Goal: Task Accomplishment & Management: Complete application form

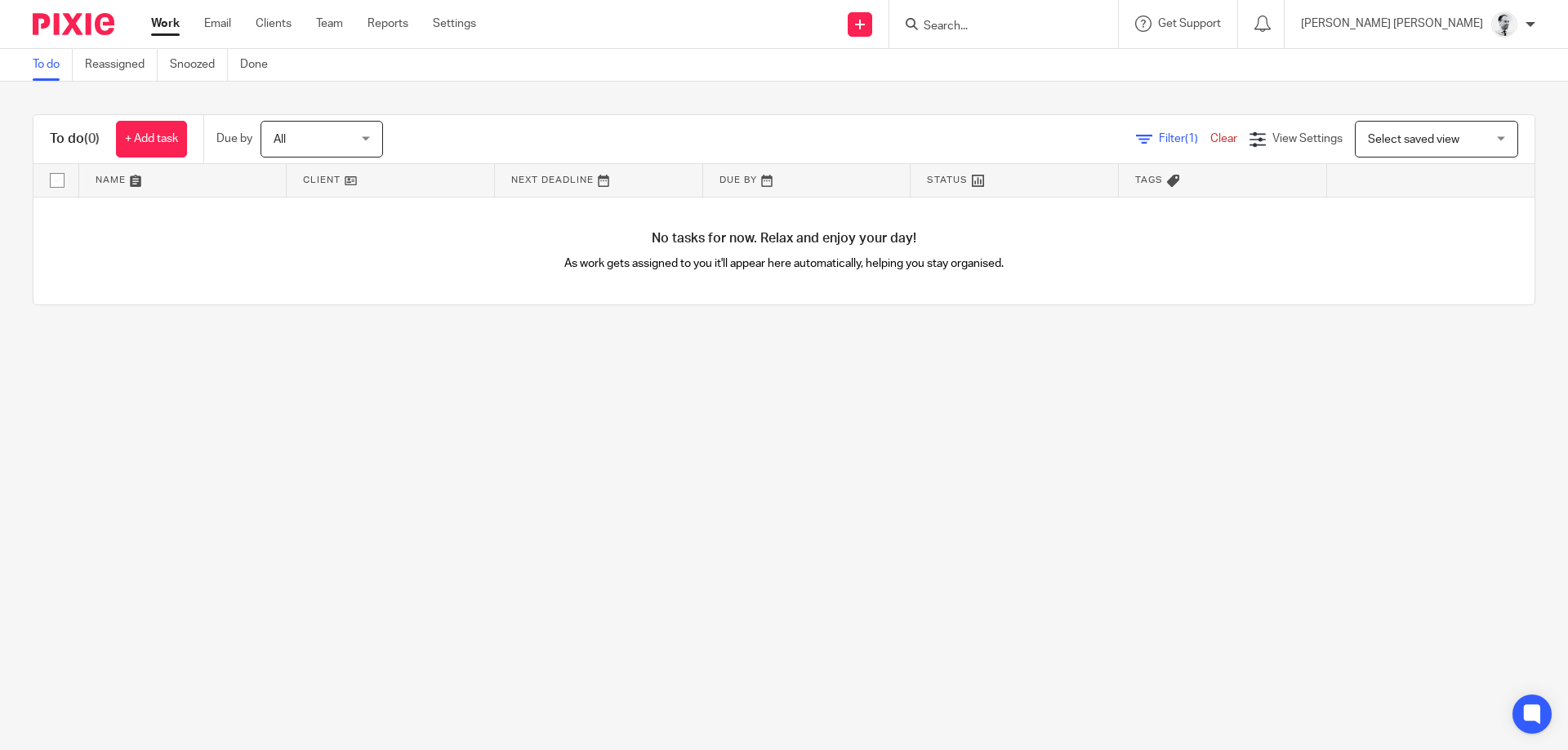
click at [1069, 25] on input "Search" at bounding box center [995, 26] width 147 height 15
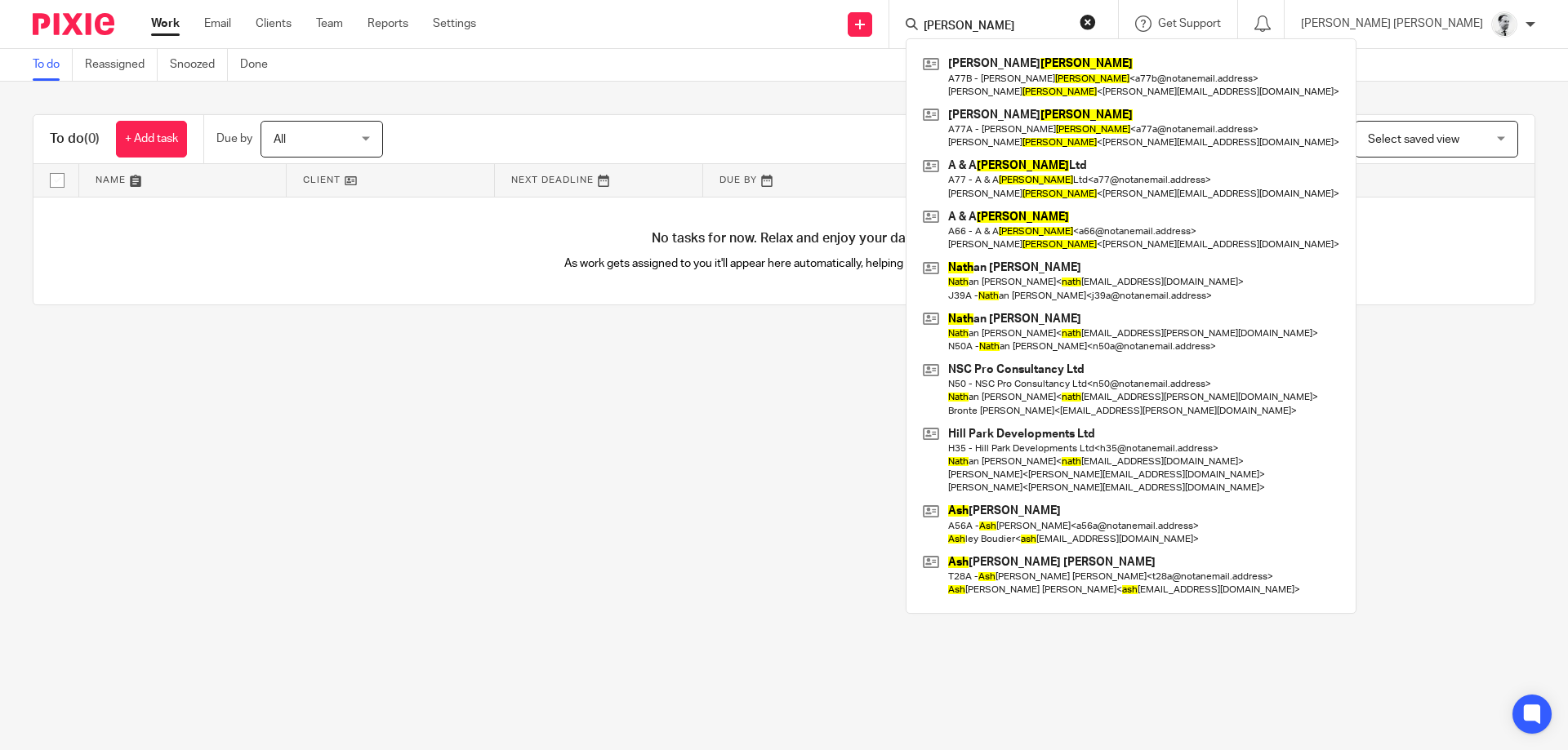
type input "nash"
click at [787, 377] on main "To do Reassigned Snoozed Done To do (0) + Add task Due by All All Today Tomorro…" at bounding box center [784, 375] width 1568 height 750
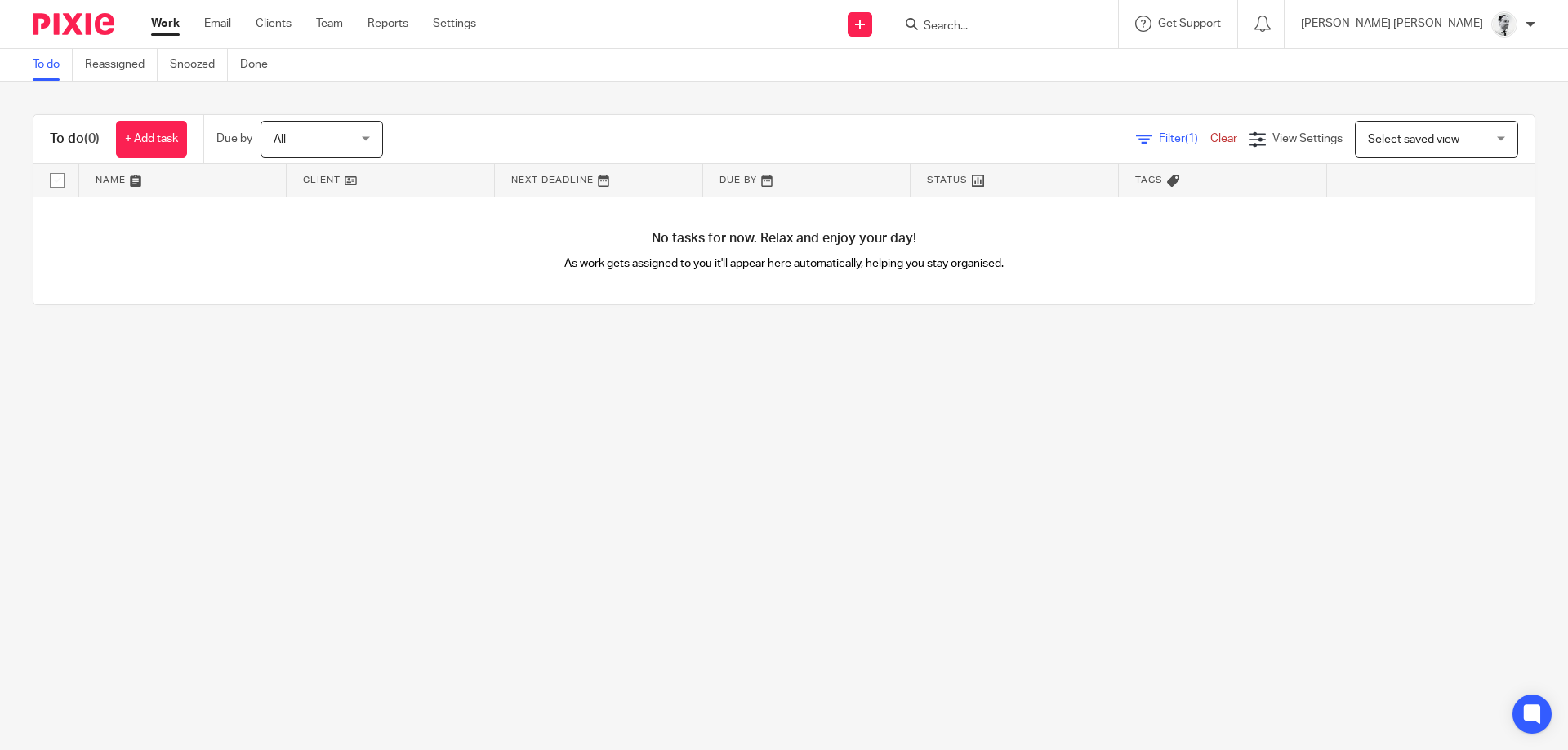
click at [1042, 19] on input "Search" at bounding box center [995, 26] width 147 height 15
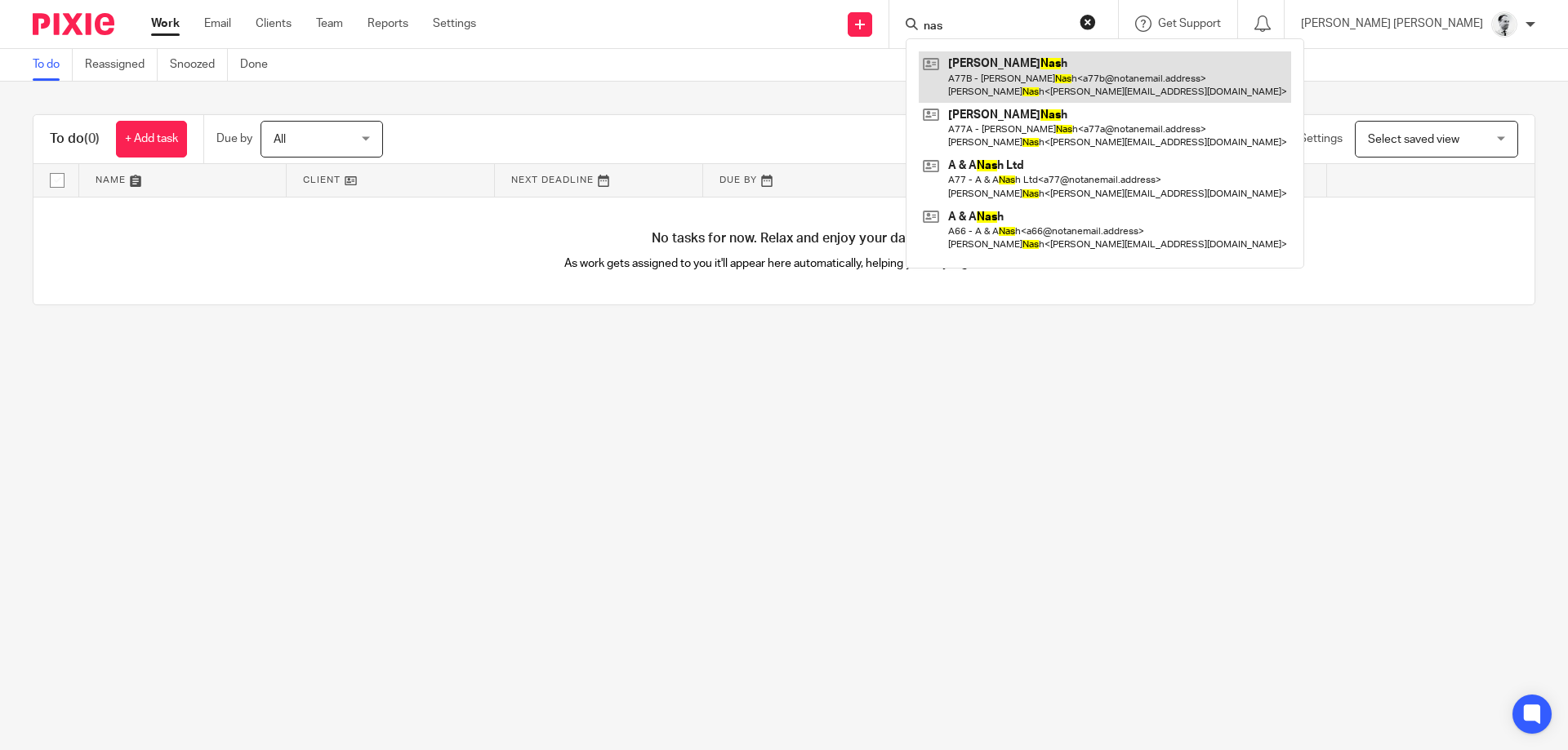
type input "nas"
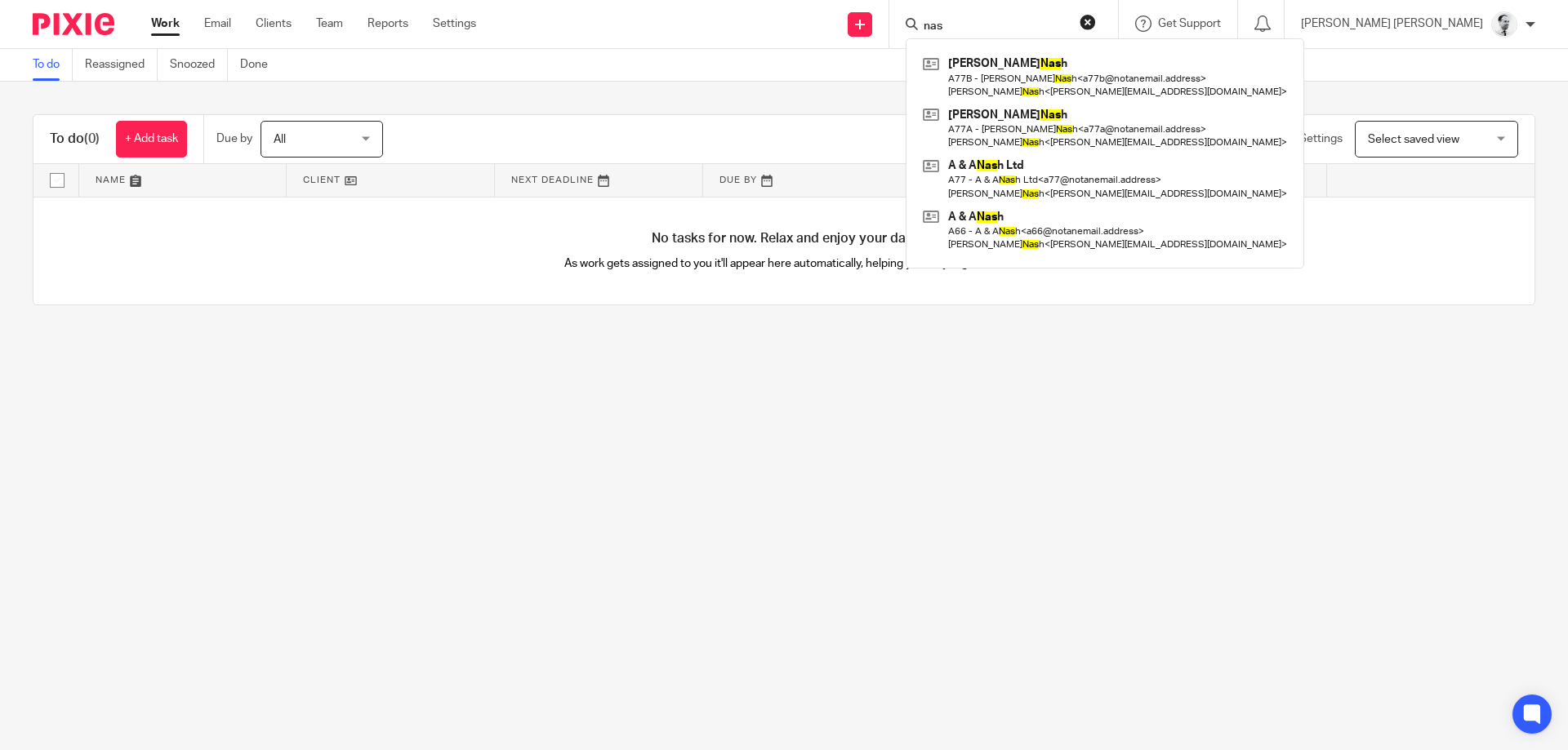
drag, startPoint x: 1095, startPoint y: 20, endPoint x: 954, endPoint y: 21, distance: 141.0
click at [954, 21] on input "nas" at bounding box center [995, 26] width 147 height 15
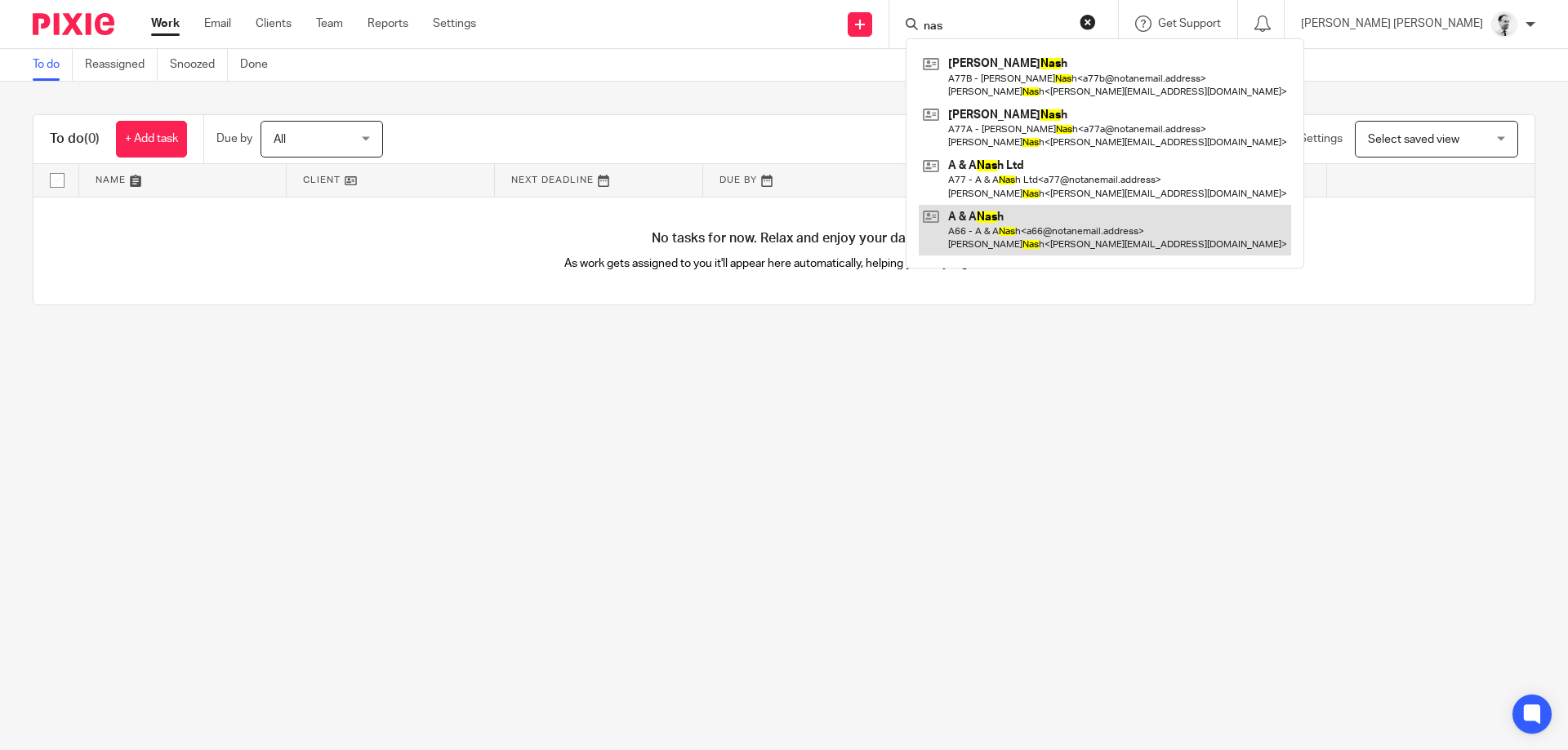
click at [1069, 241] on link at bounding box center [1104, 230] width 372 height 51
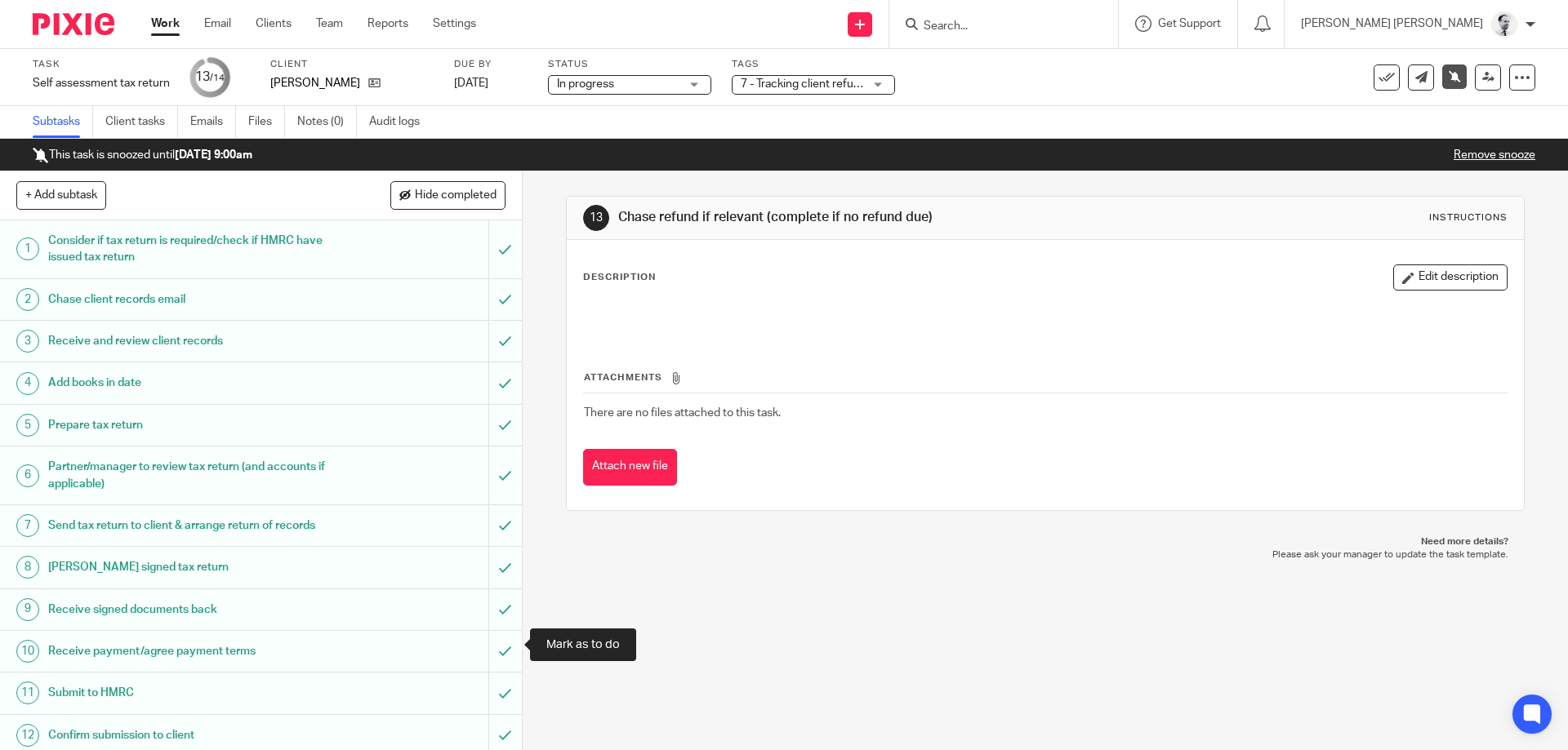
scroll to position [91, 0]
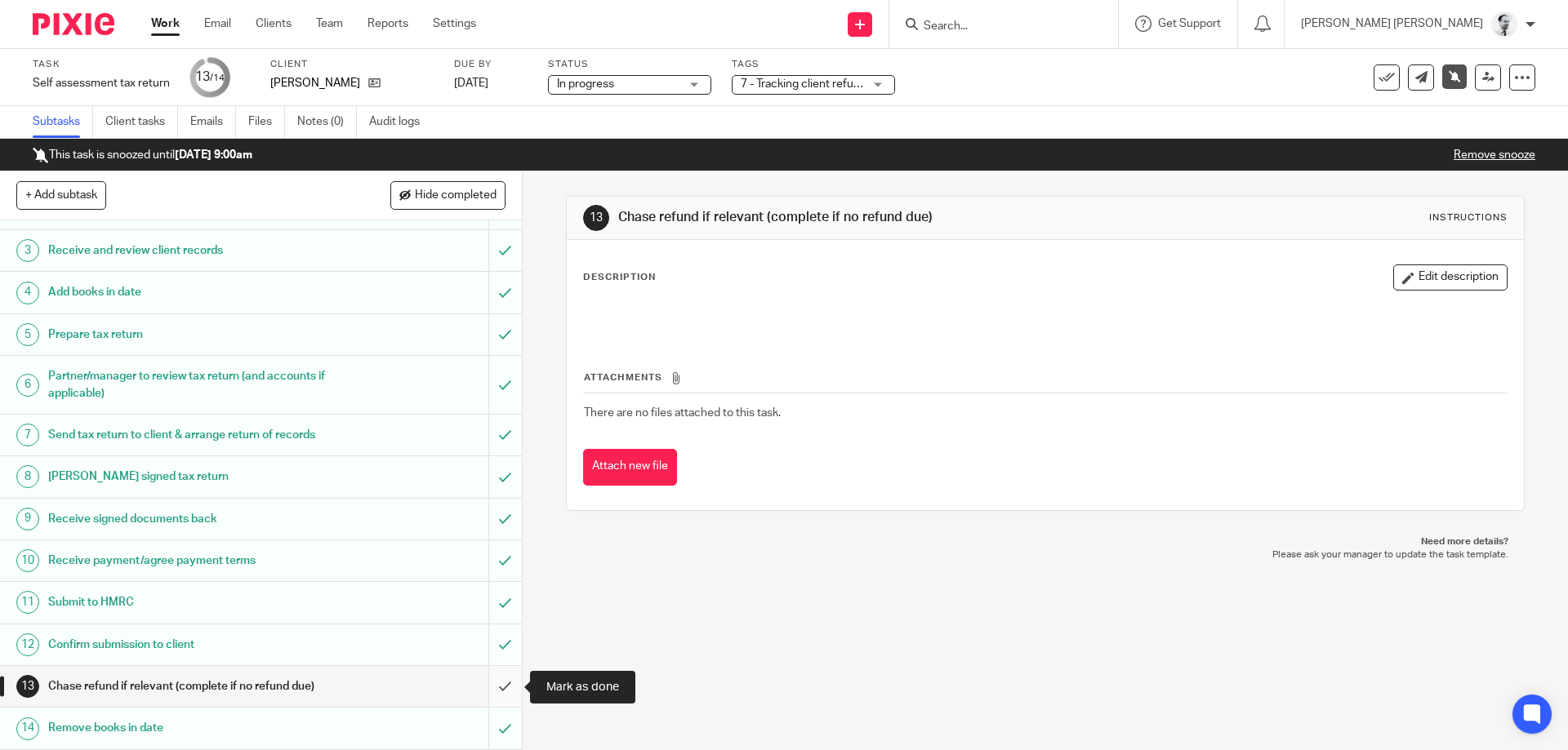
click at [503, 679] on input "submit" at bounding box center [261, 686] width 522 height 41
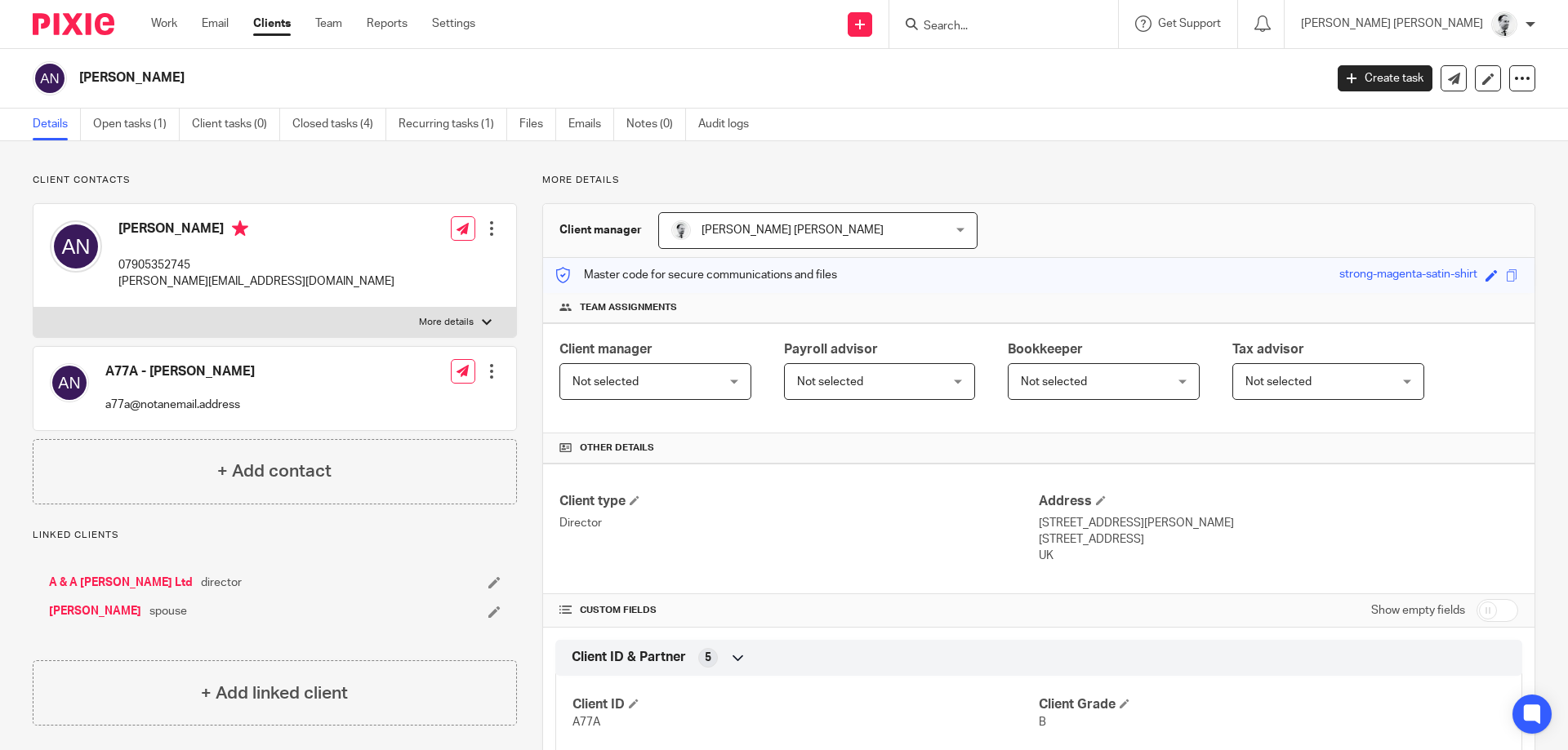
click at [144, 153] on div "Client contacts A77A - [PERSON_NAME] a77a@notanemail.address Edit contact Creat…" at bounding box center [784, 648] width 1568 height 1014
click at [147, 109] on link "Open tasks (1)" at bounding box center [136, 125] width 86 height 32
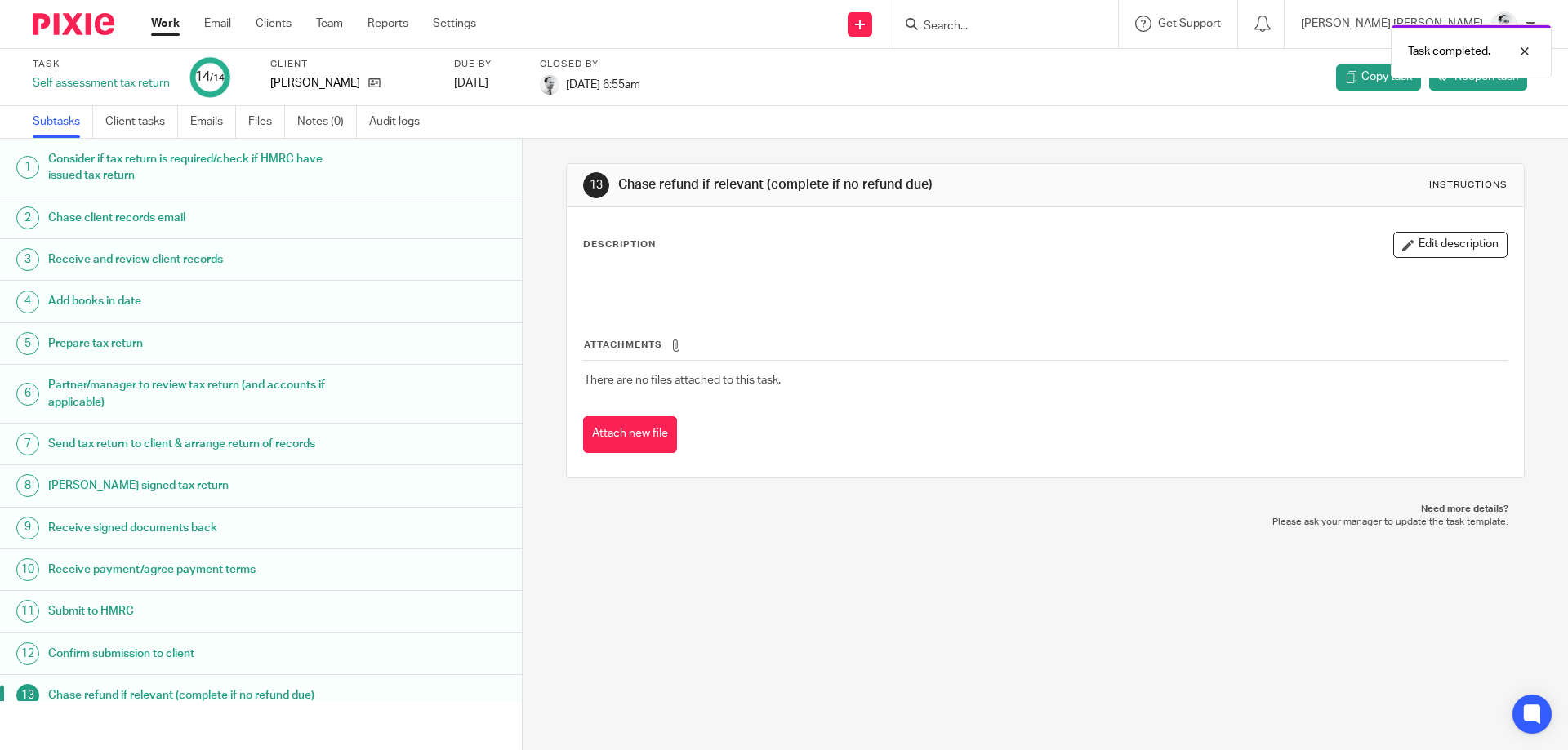
click at [168, 19] on link "Work" at bounding box center [165, 24] width 29 height 17
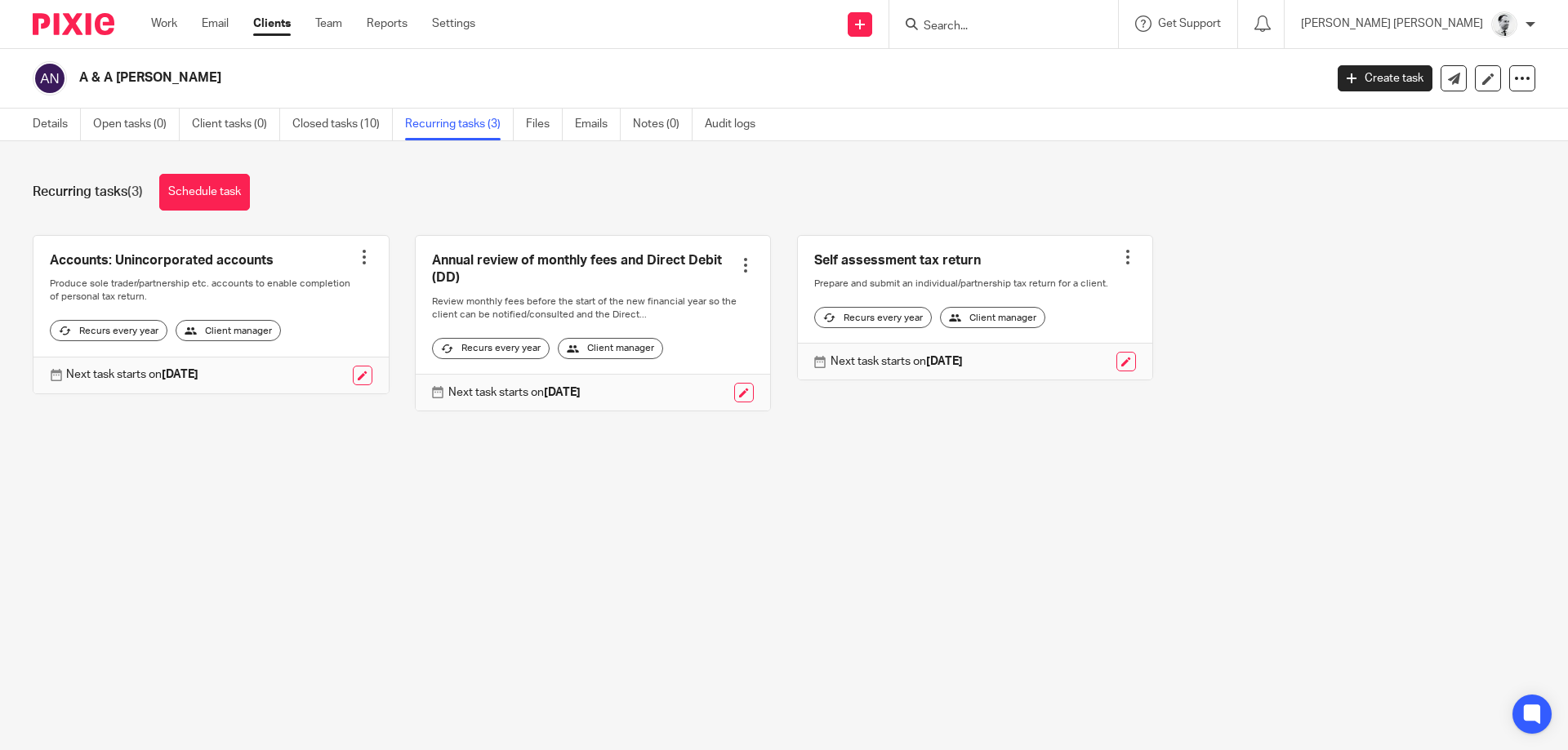
click at [365, 256] on div at bounding box center [364, 257] width 17 height 17
click at [334, 363] on span "Cancel schedule" at bounding box center [304, 360] width 85 height 11
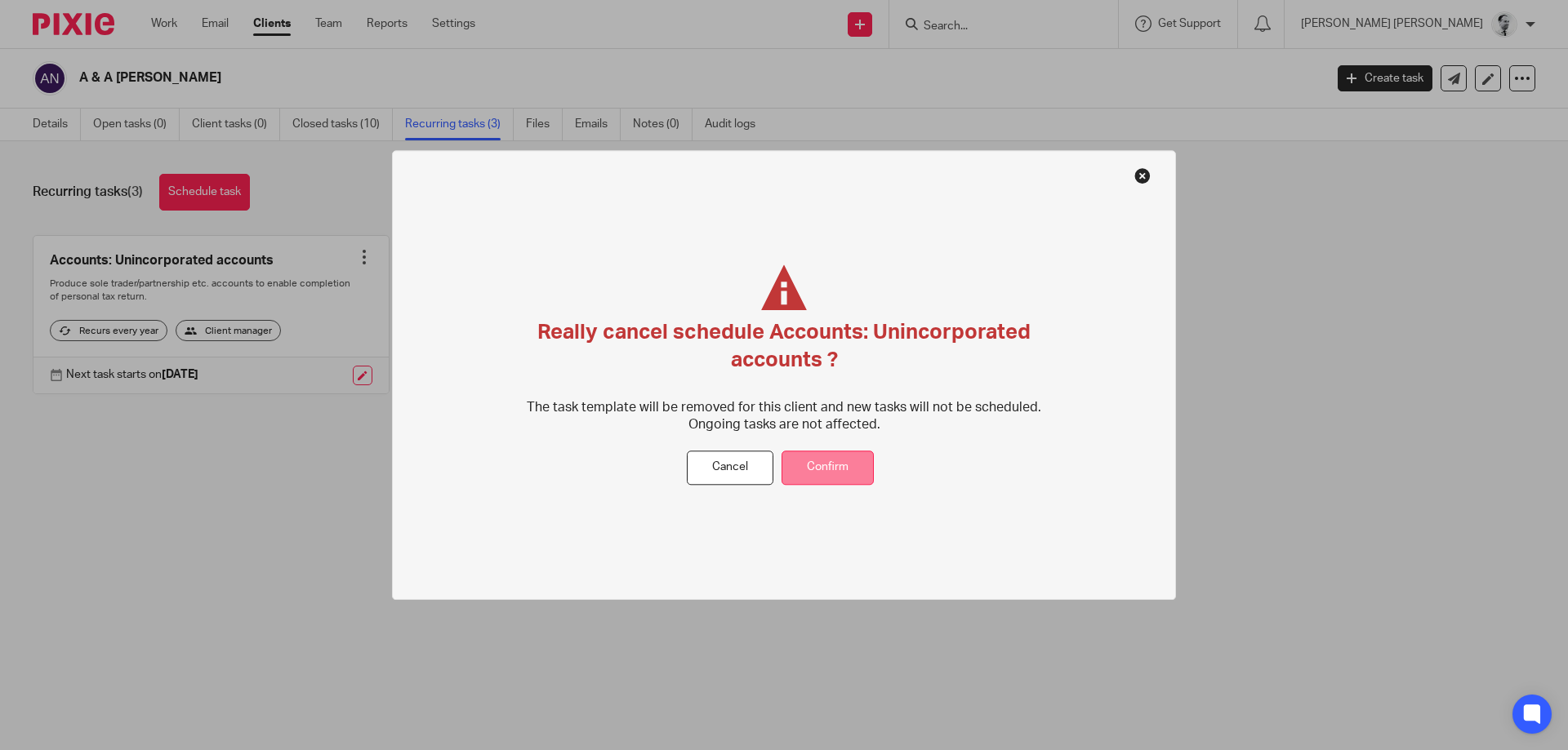
click at [817, 472] on button "Confirm" at bounding box center [828, 468] width 92 height 35
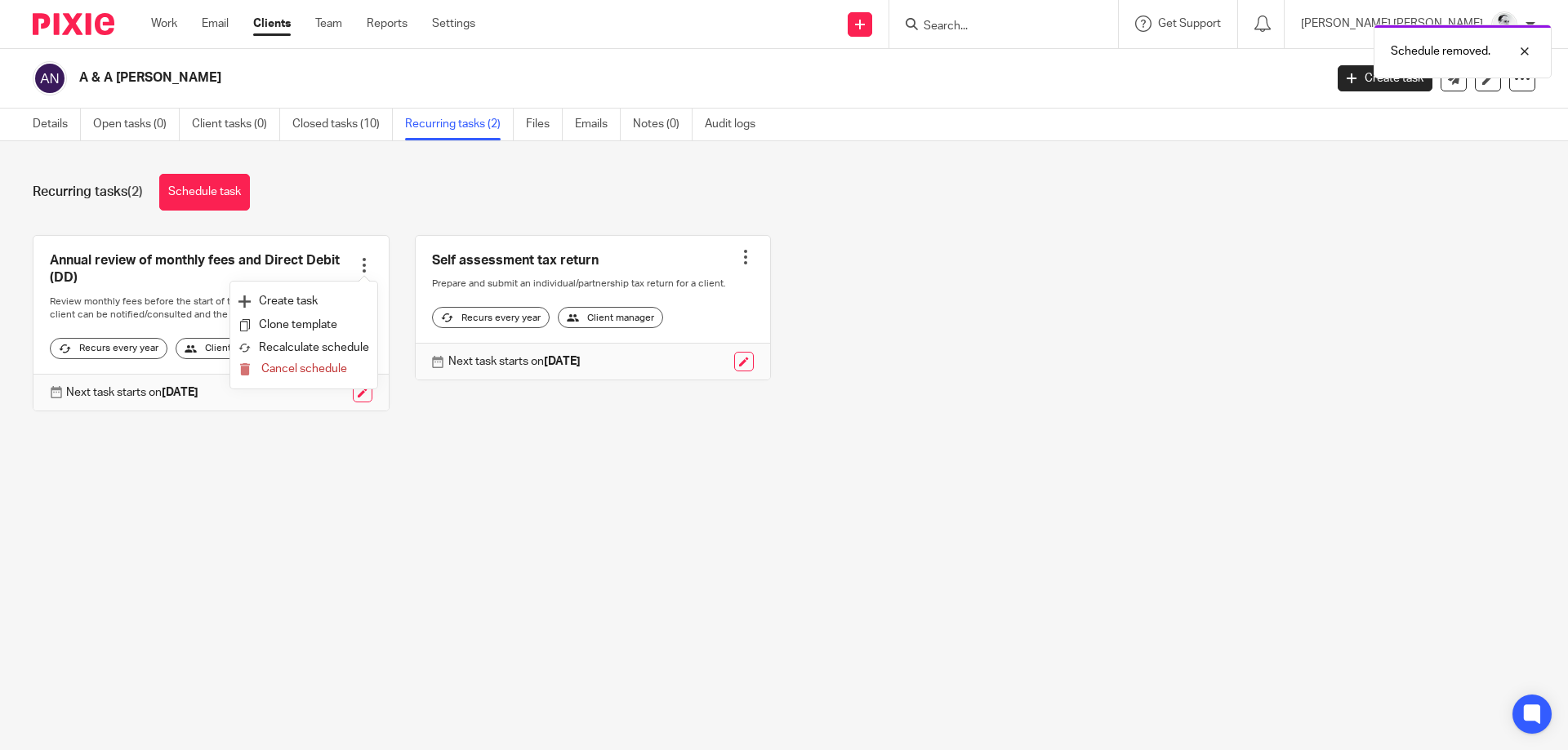
click at [749, 265] on link at bounding box center [593, 309] width 355 height 145
click at [747, 257] on div at bounding box center [745, 257] width 17 height 17
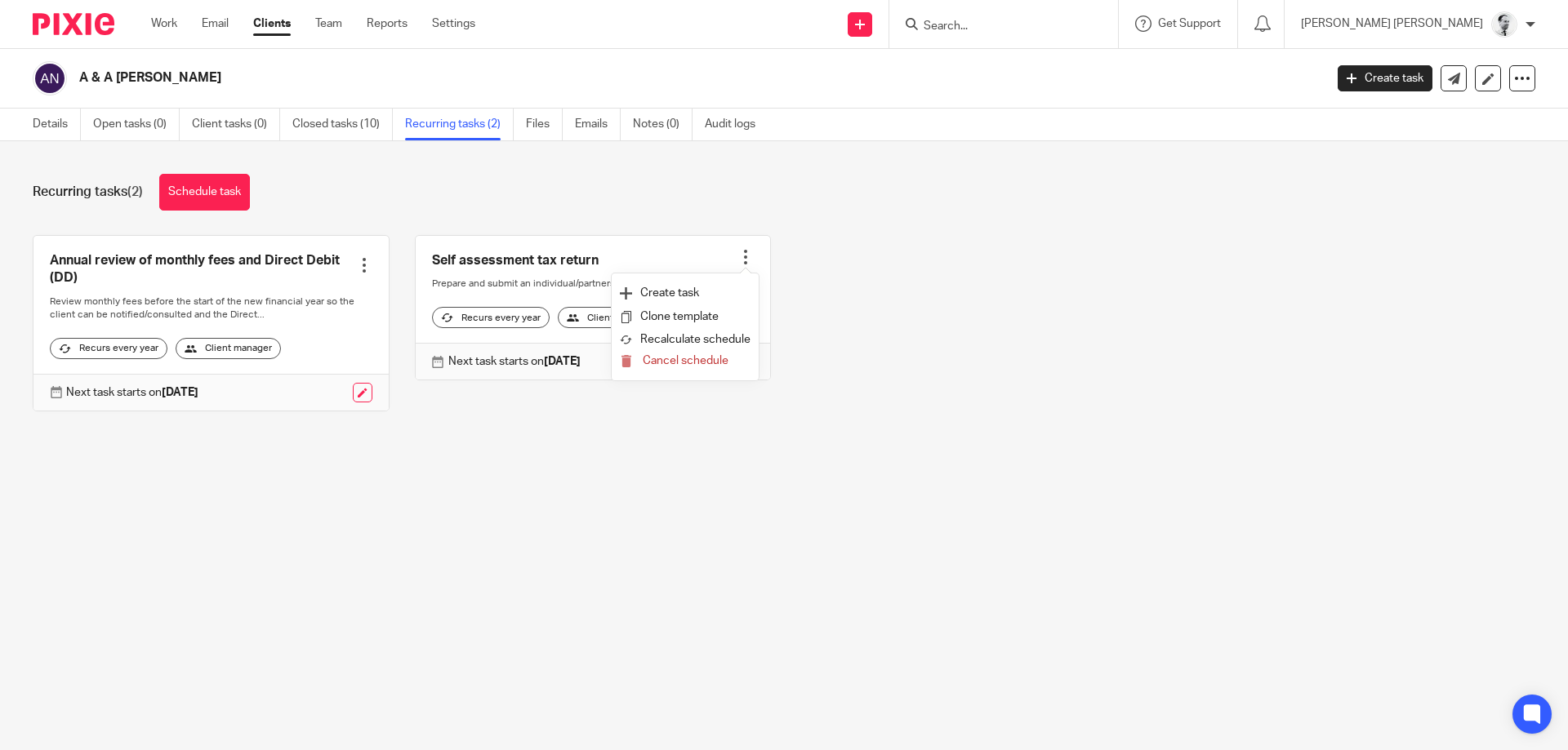
click at [883, 288] on div "Annual review of monthly fees and Direct Debit (DD) Create task Clone template …" at bounding box center [771, 336] width 1528 height 201
click at [218, 192] on link "Schedule task" at bounding box center [205, 192] width 91 height 37
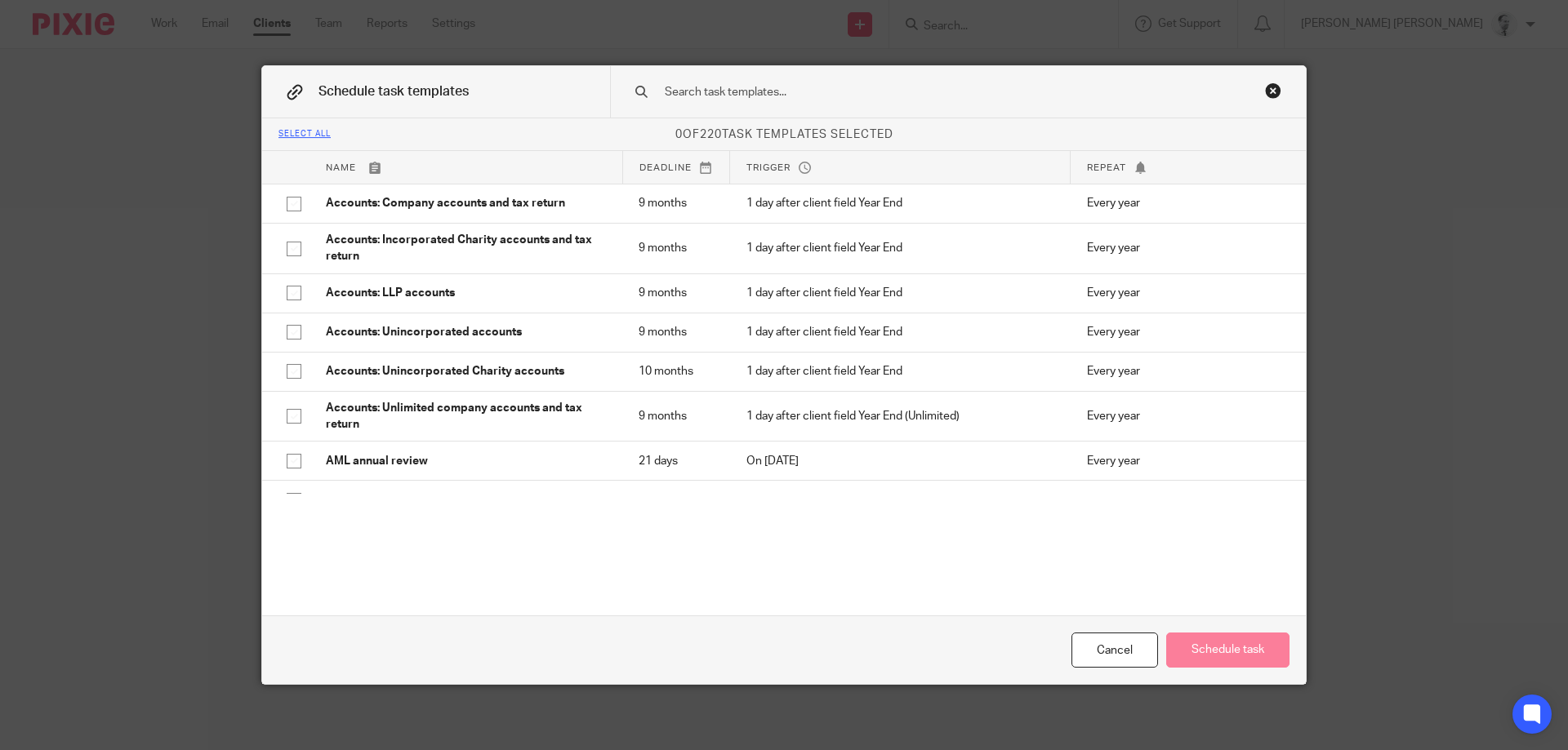
click at [1028, 98] on input "text" at bounding box center [931, 92] width 538 height 18
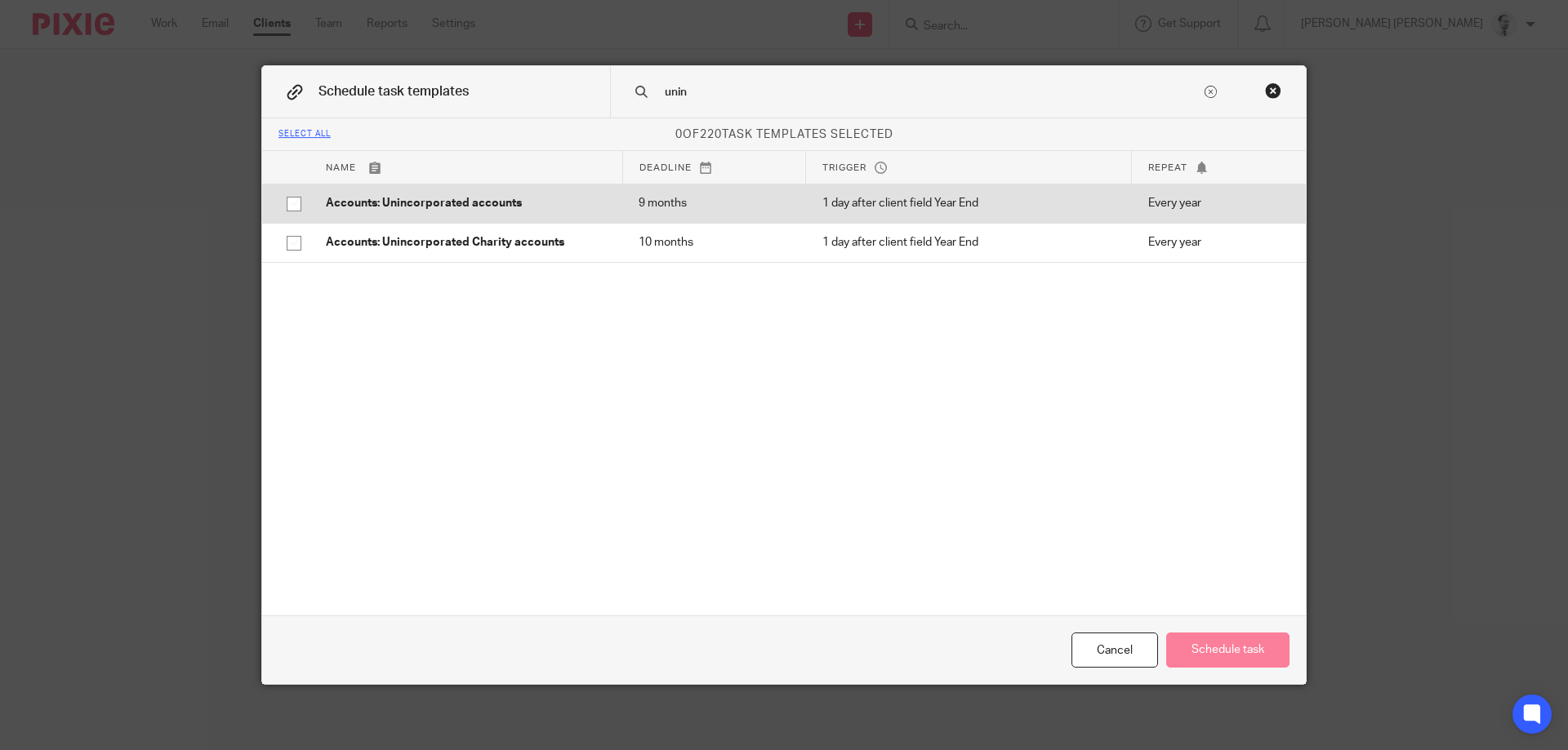
type input "unin"
click at [591, 201] on p "Accounts: Unincorporated accounts" at bounding box center [466, 203] width 280 height 17
checkbox input "true"
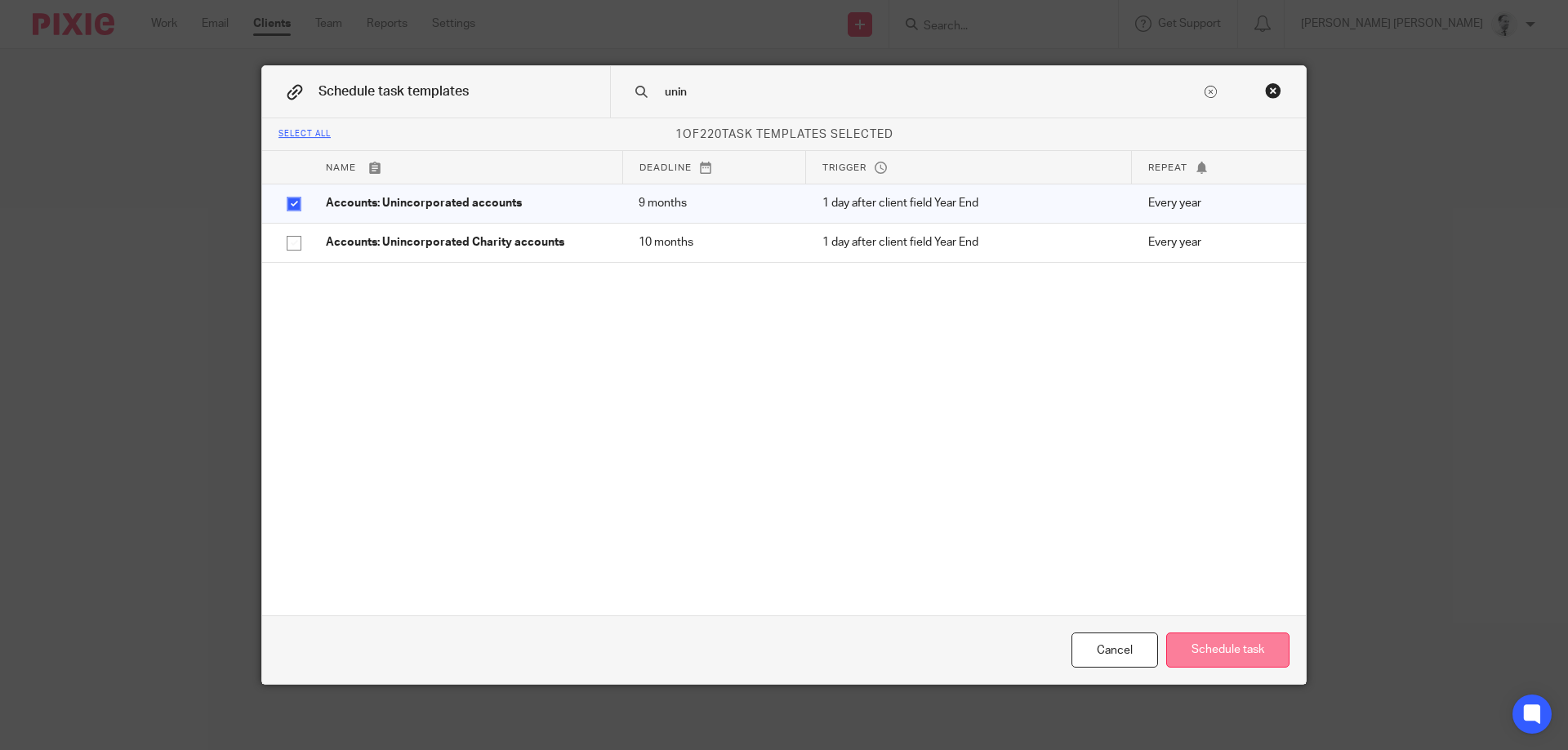
click at [1190, 648] on button "Schedule task" at bounding box center [1227, 651] width 123 height 35
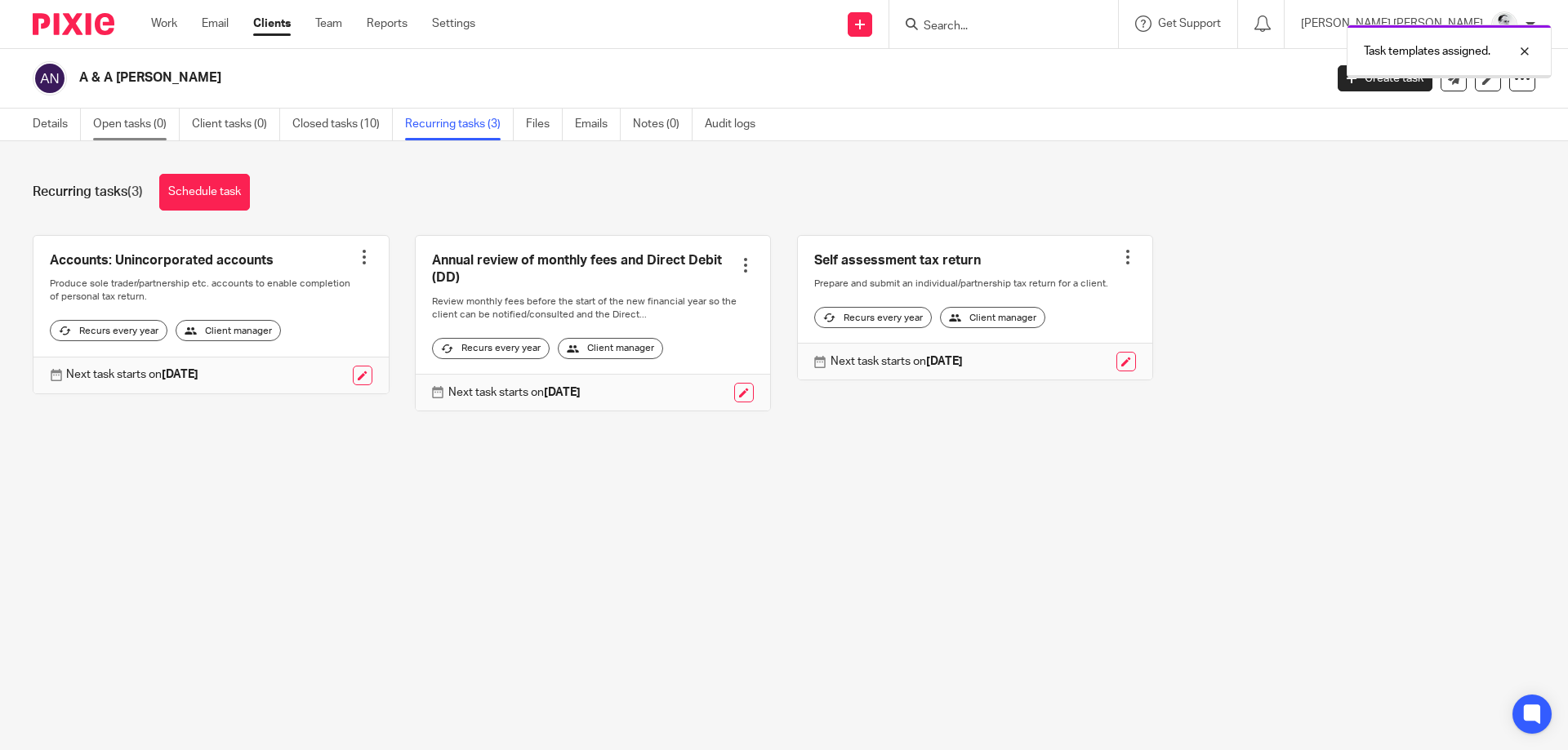
click at [165, 122] on link "Open tasks (0)" at bounding box center [136, 125] width 86 height 32
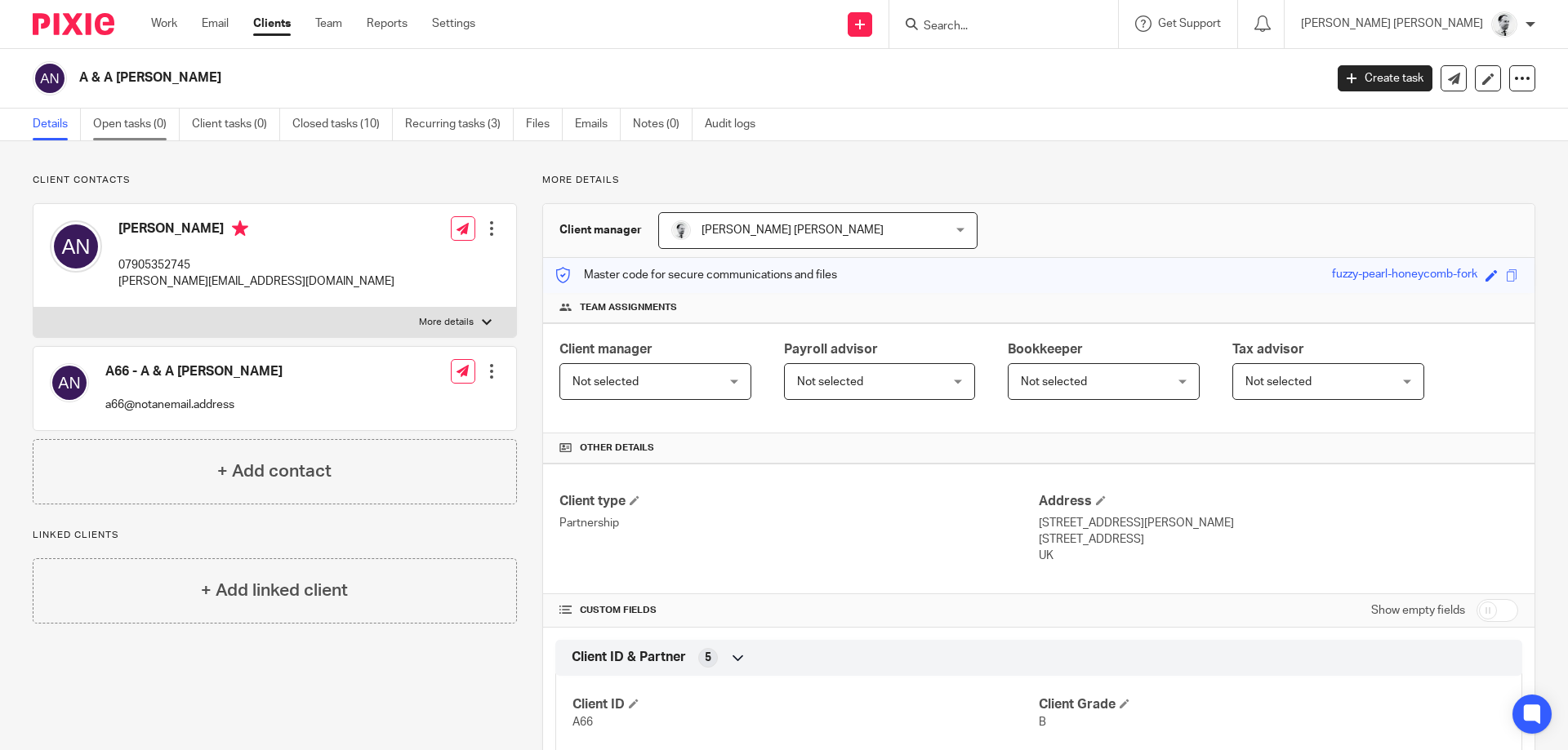
click at [147, 120] on link "Open tasks (0)" at bounding box center [136, 125] width 86 height 32
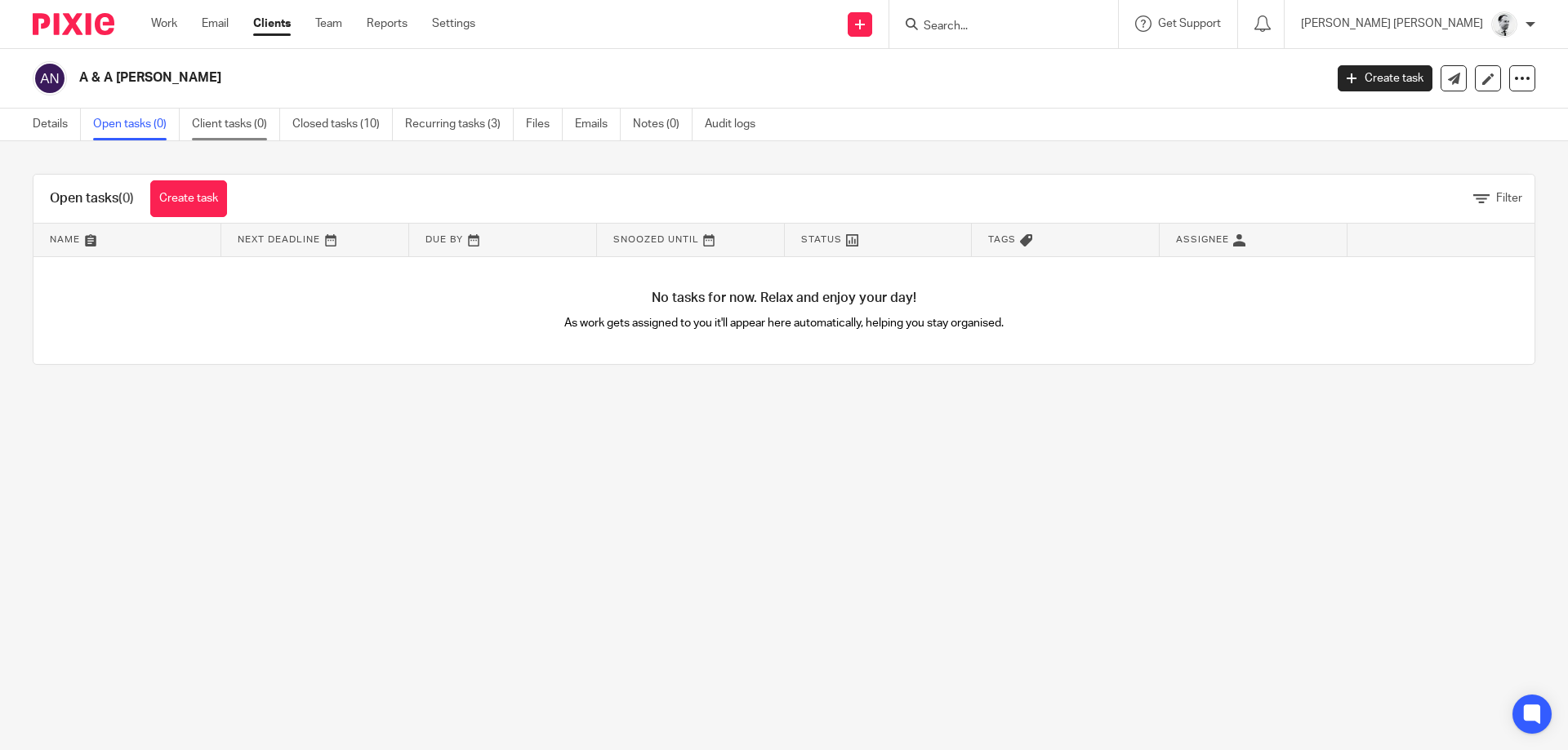
click at [227, 117] on link "Client tasks (0)" at bounding box center [235, 125] width 88 height 32
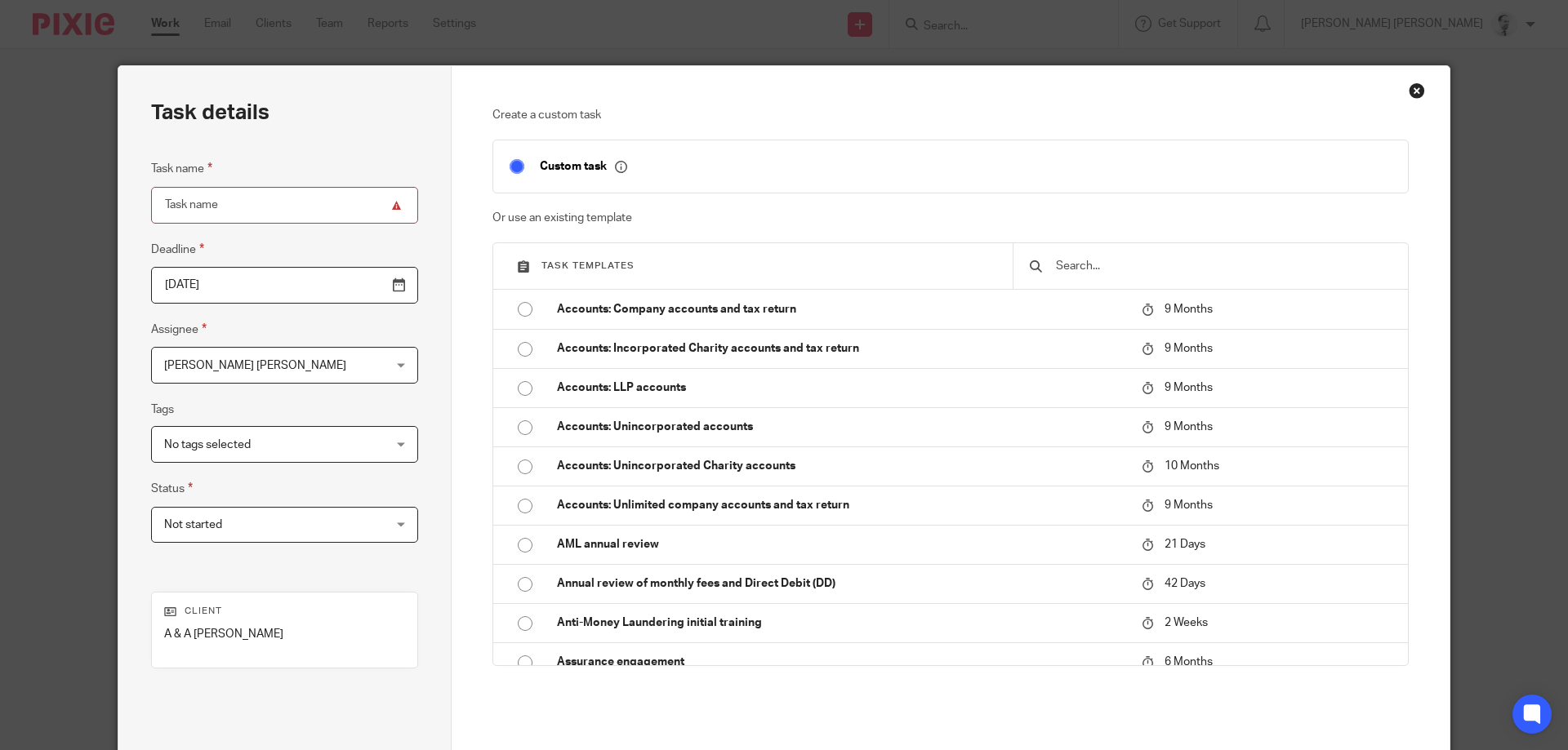
click at [1150, 271] on input "text" at bounding box center [1223, 266] width 337 height 18
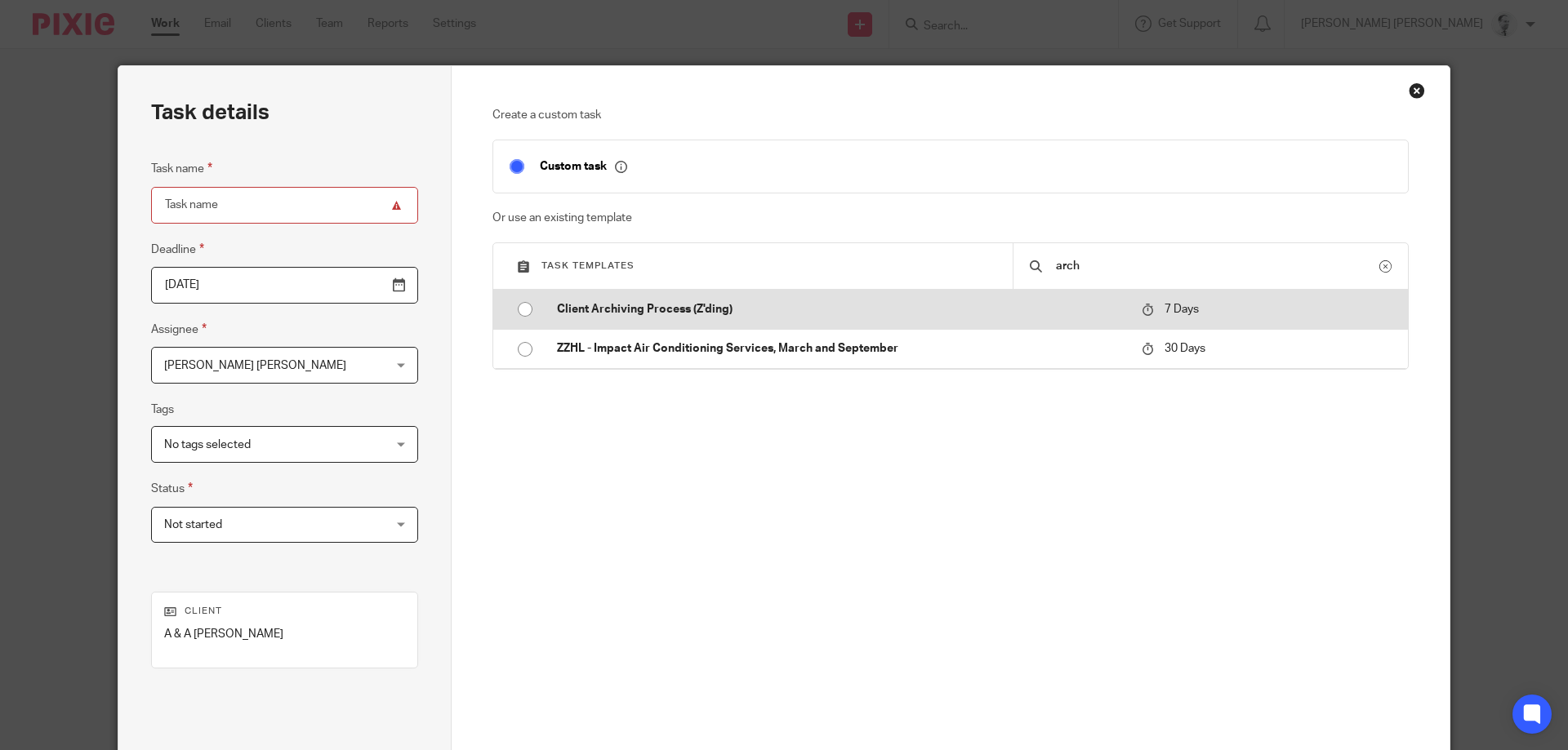
type input "arch"
click at [1026, 316] on p "Client Archiving Process (Z'ding)" at bounding box center [842, 309] width 569 height 17
type input "2025-08-19"
type input "Client Archiving Process (Z'ding)"
checkbox input "false"
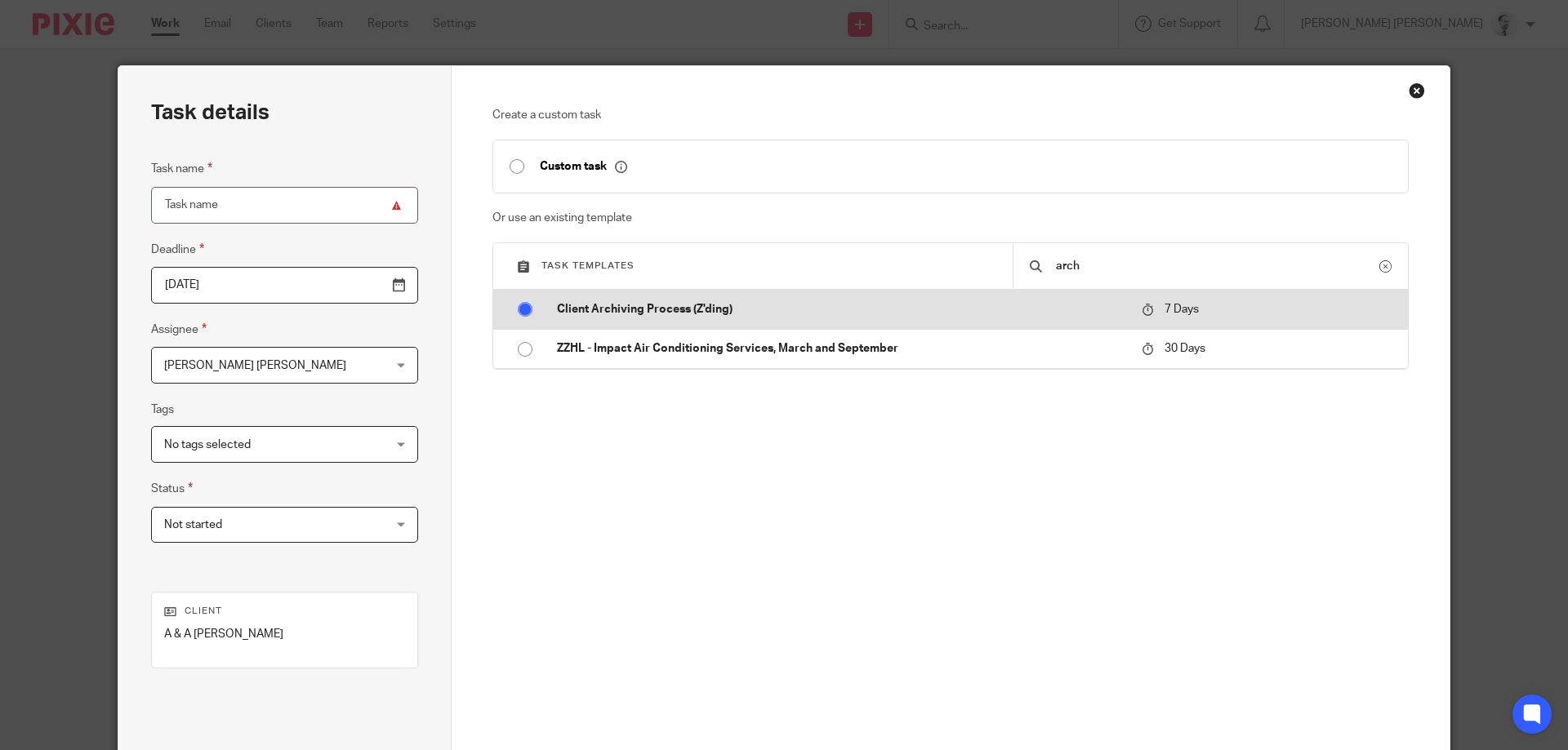
radio input "true"
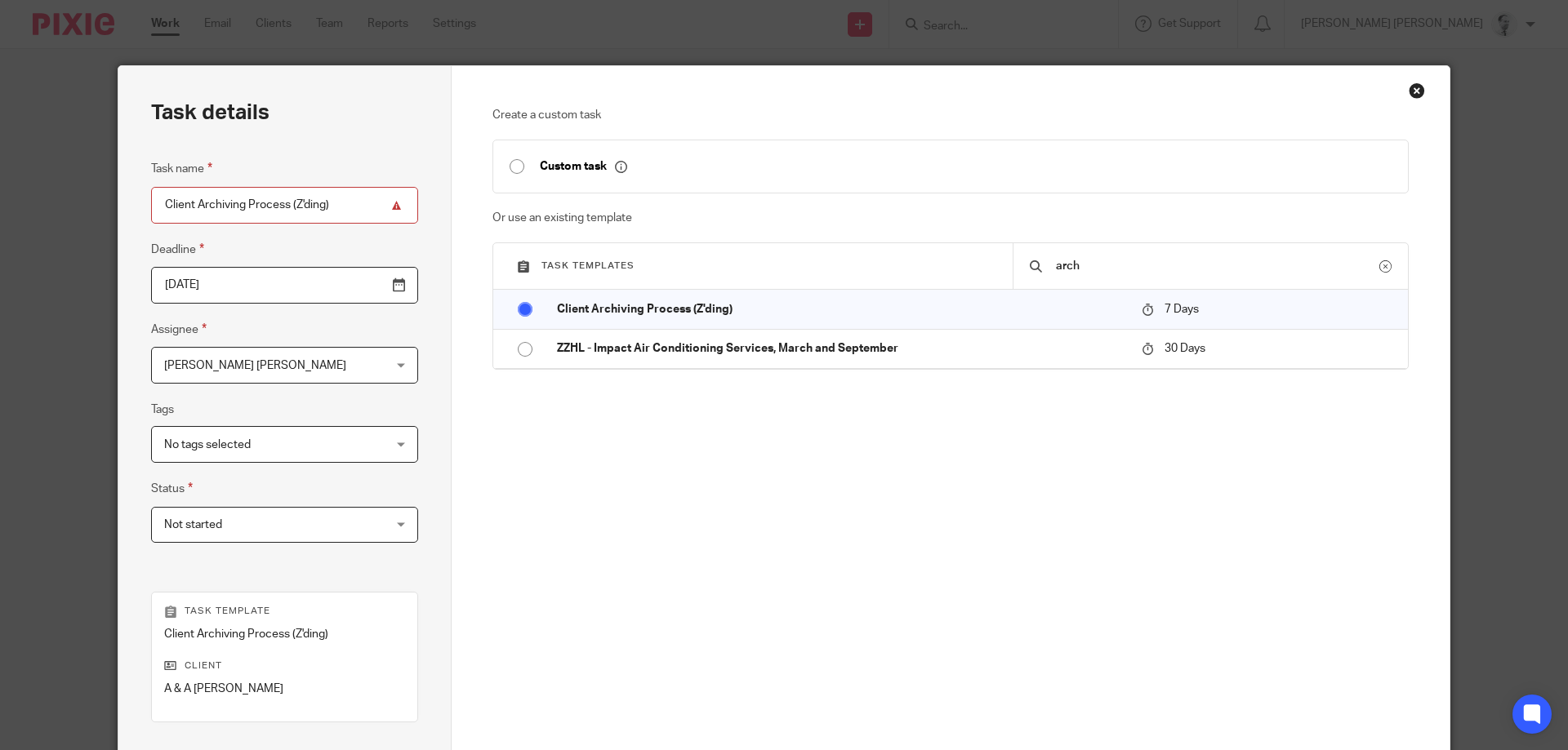
scroll to position [215, 0]
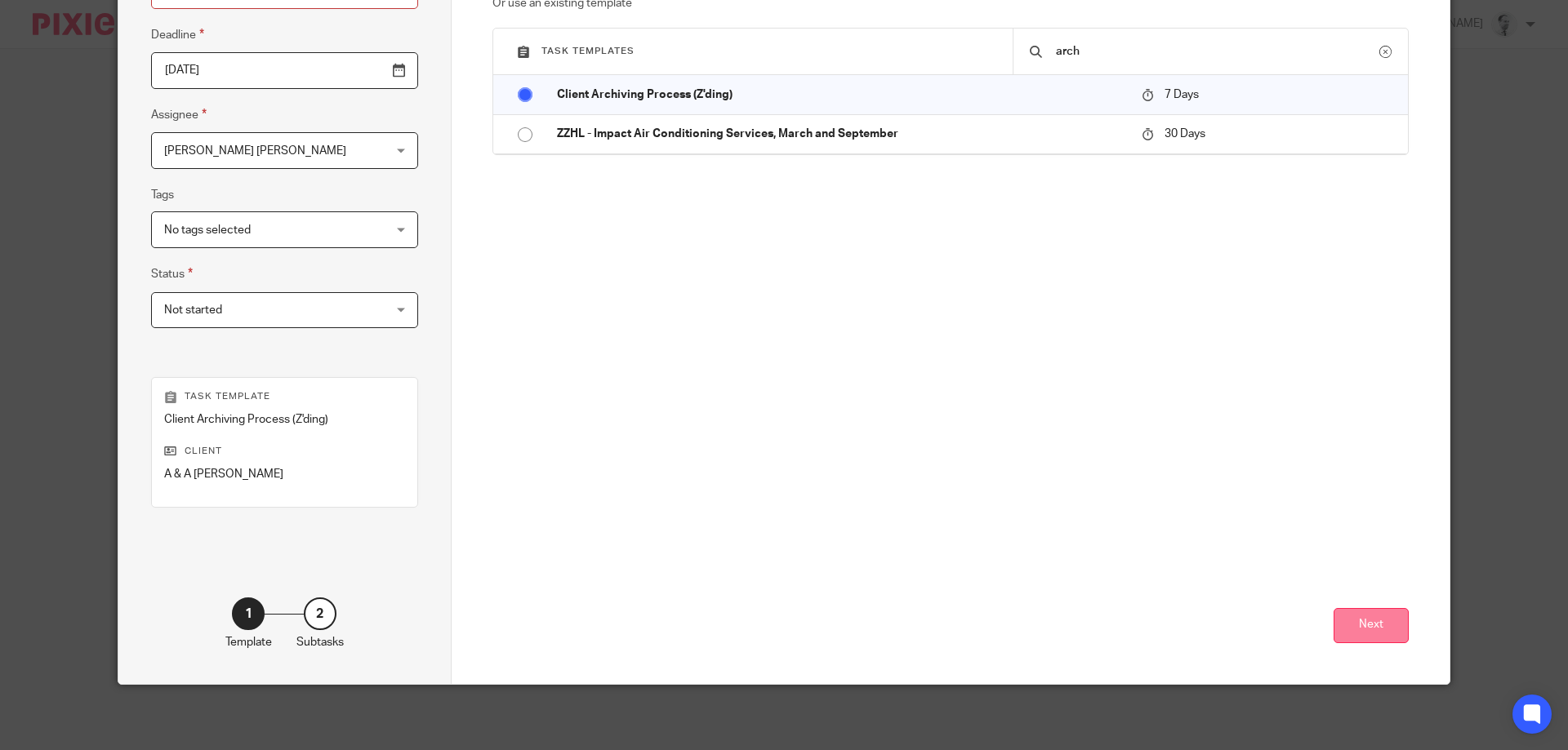
click at [1383, 621] on button "Next" at bounding box center [1371, 626] width 75 height 35
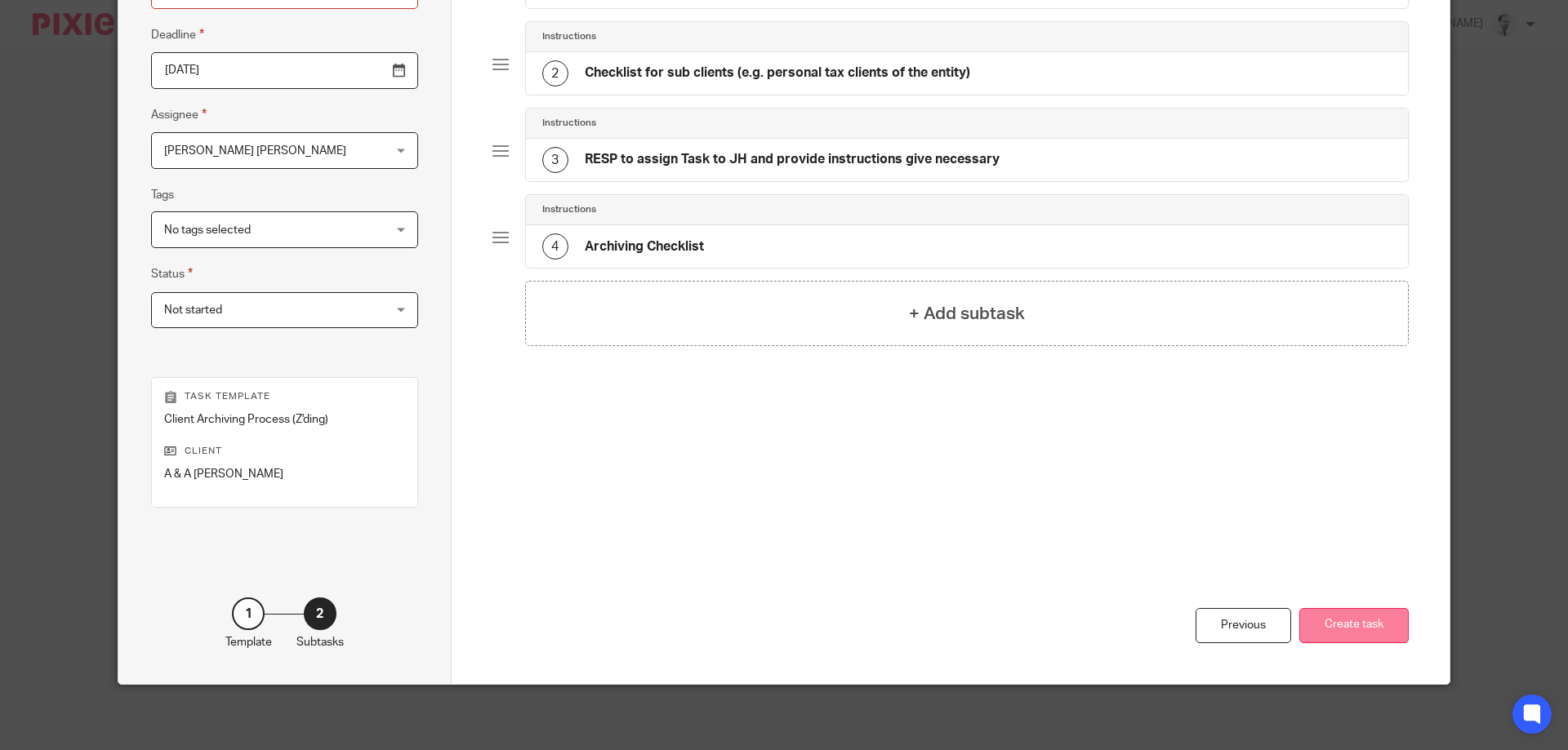
click at [1371, 617] on button "Create task" at bounding box center [1353, 626] width 109 height 35
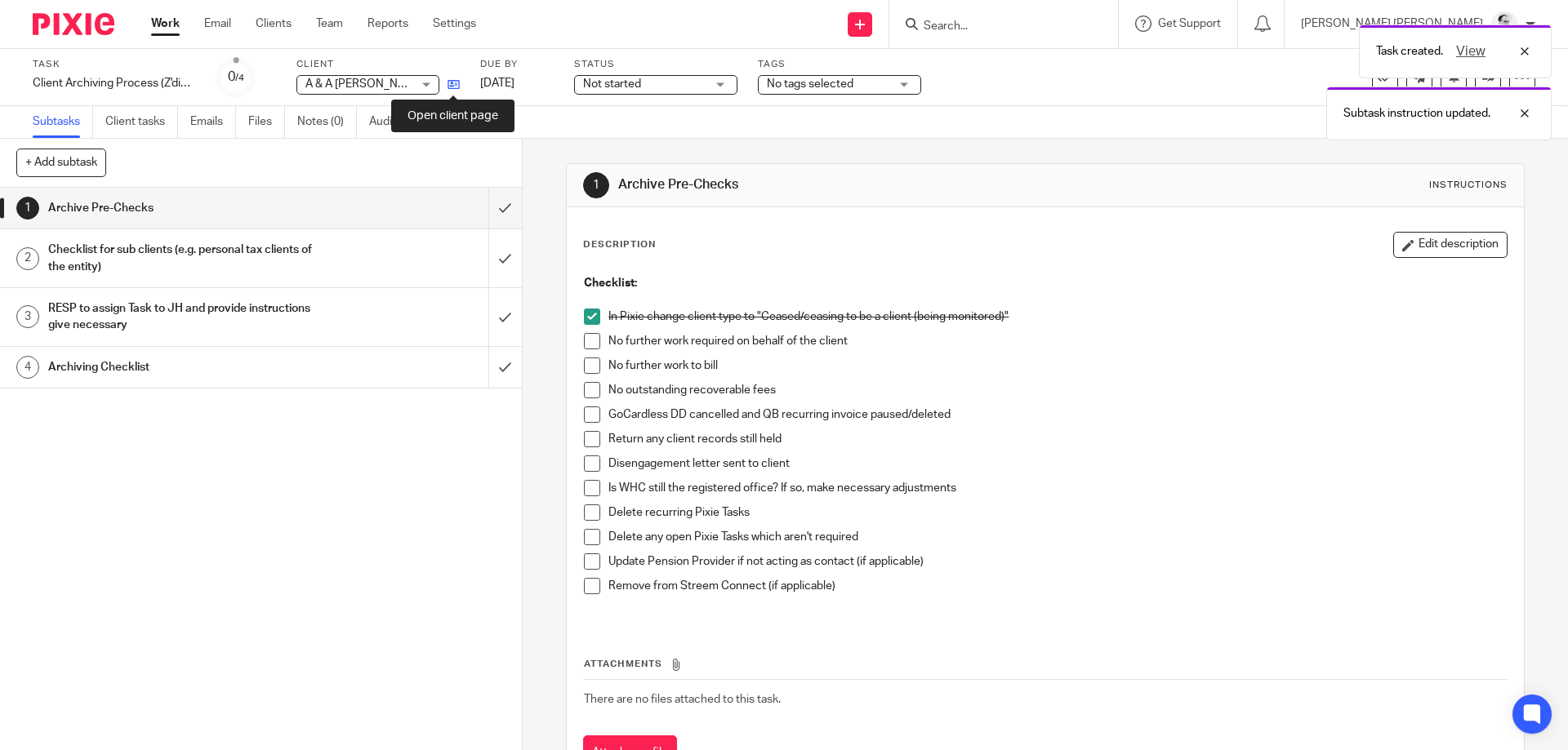
click at [454, 85] on icon at bounding box center [453, 85] width 12 height 12
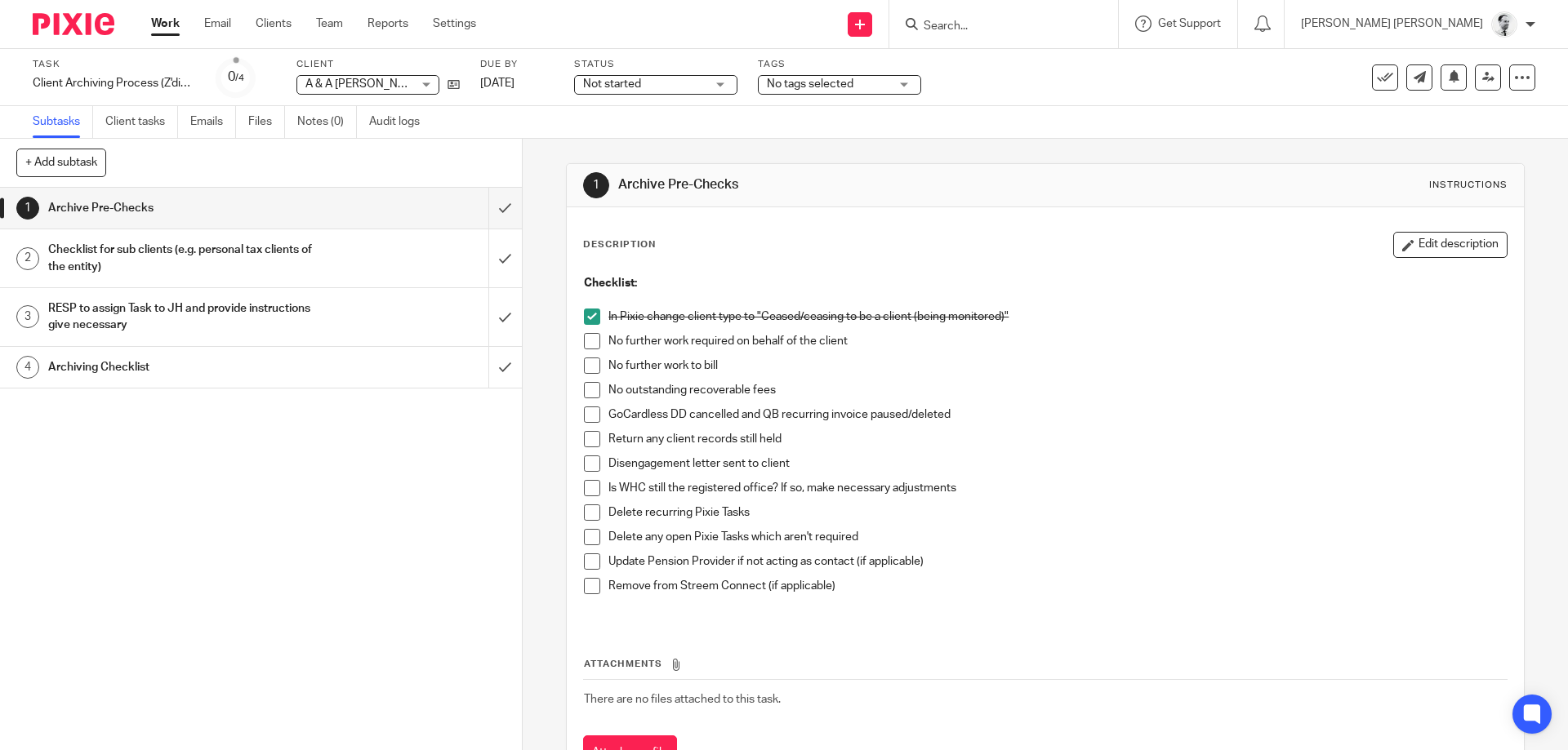
click at [152, 28] on link "Work" at bounding box center [165, 24] width 29 height 17
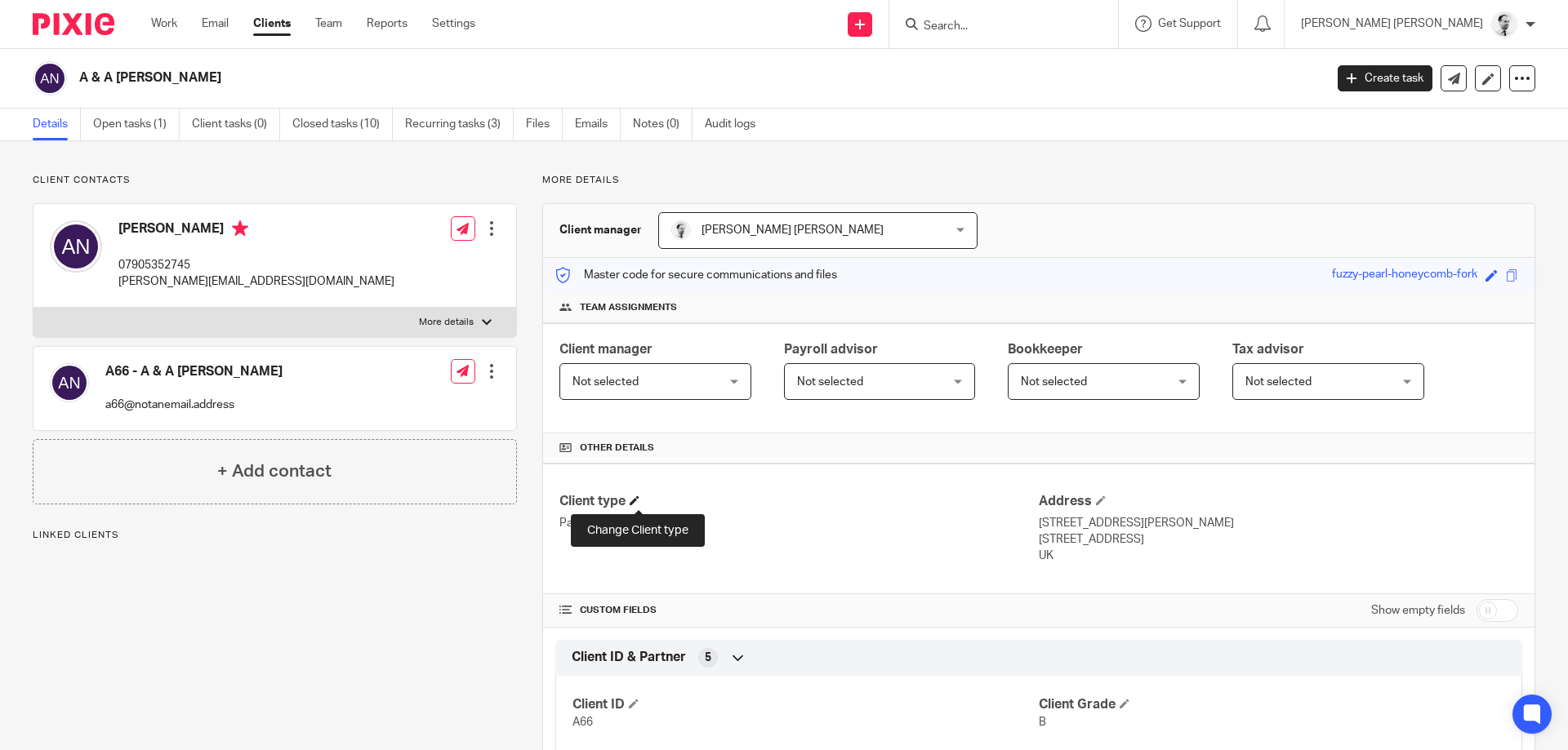
click at [634, 501] on span at bounding box center [634, 500] width 10 height 10
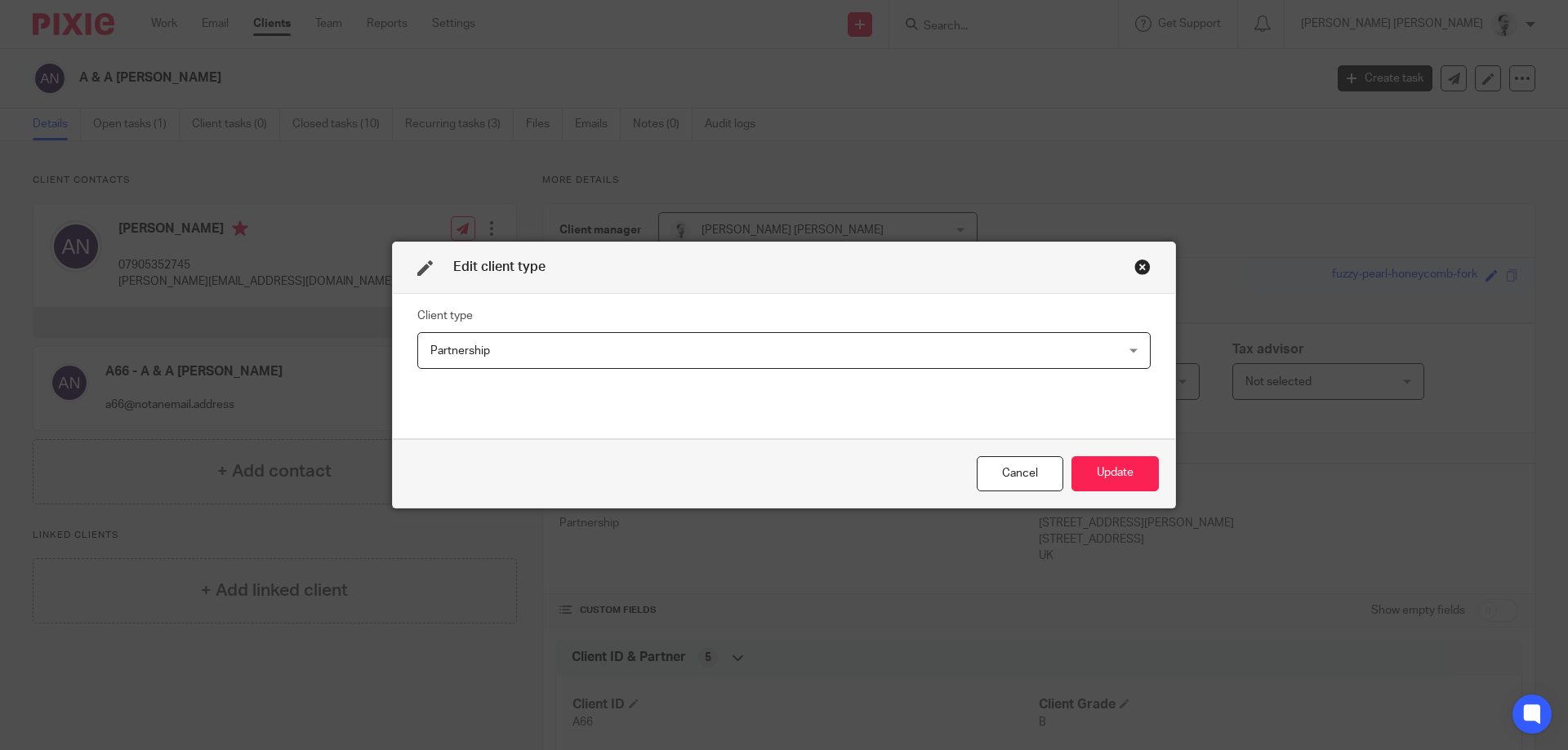
click at [583, 352] on span "Partnership" at bounding box center [718, 350] width 576 height 34
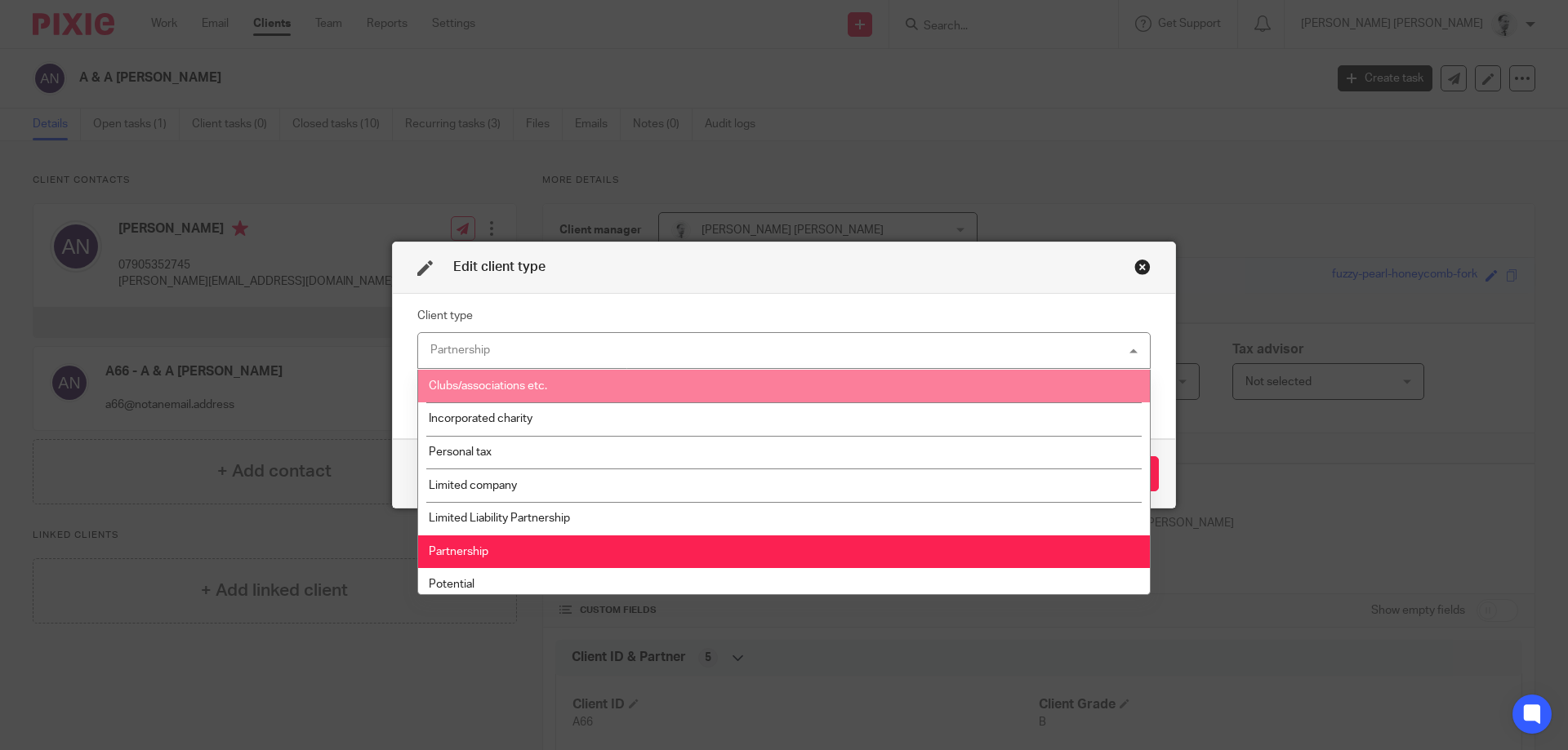
scroll to position [235, 0]
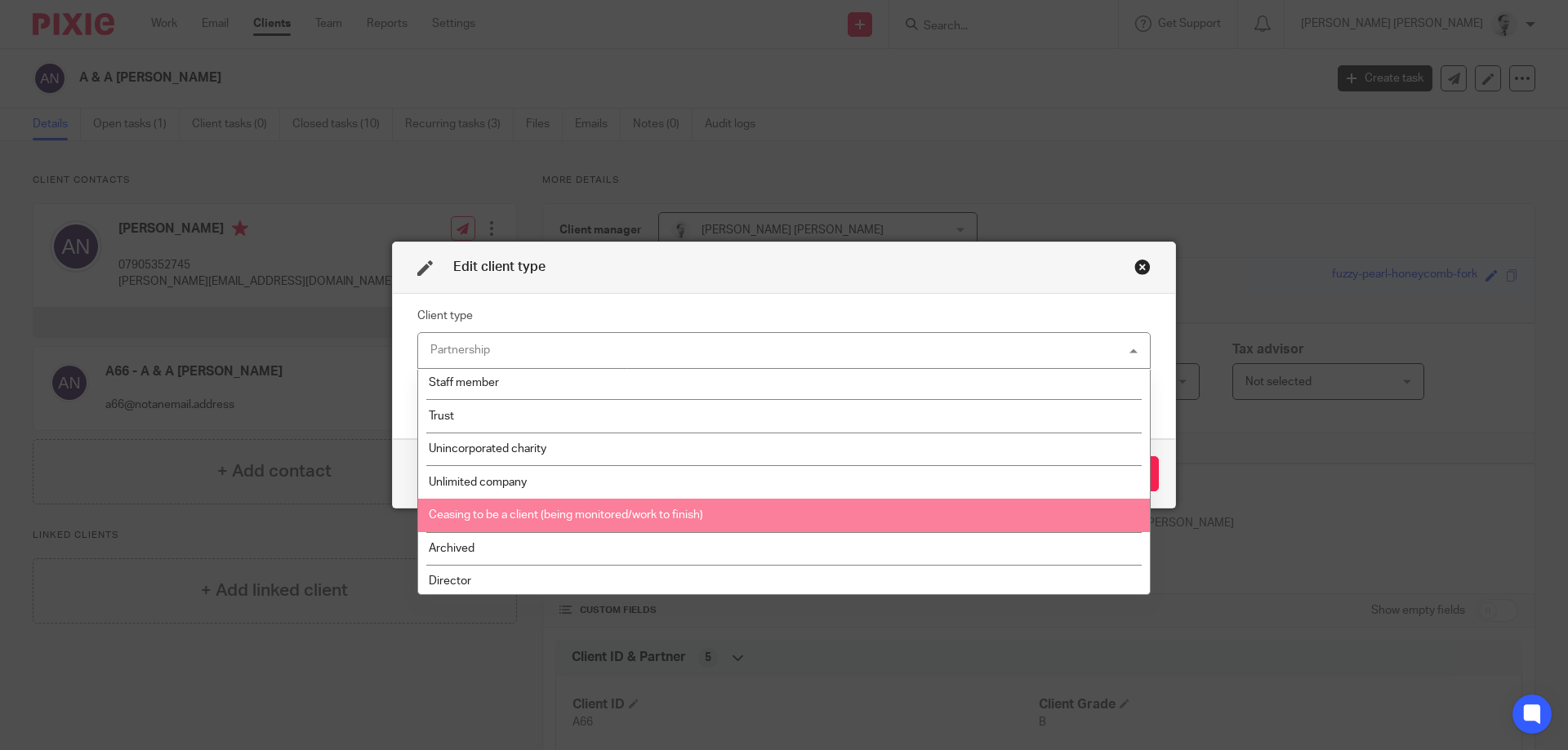
click at [527, 521] on span "Ceasing to be a client (being monitored/work to finish)" at bounding box center [566, 515] width 275 height 11
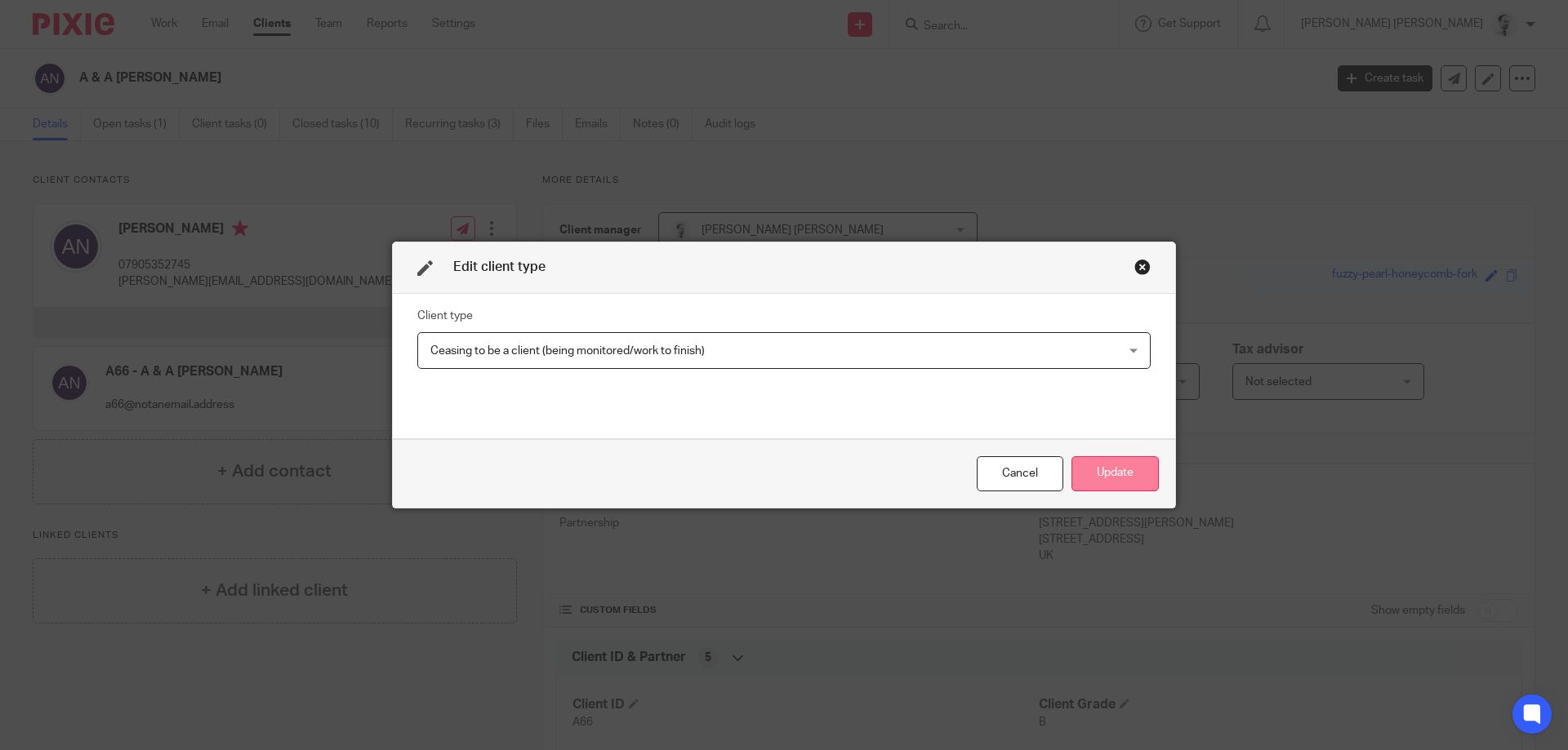
click at [1082, 479] on button "Update" at bounding box center [1115, 474] width 87 height 35
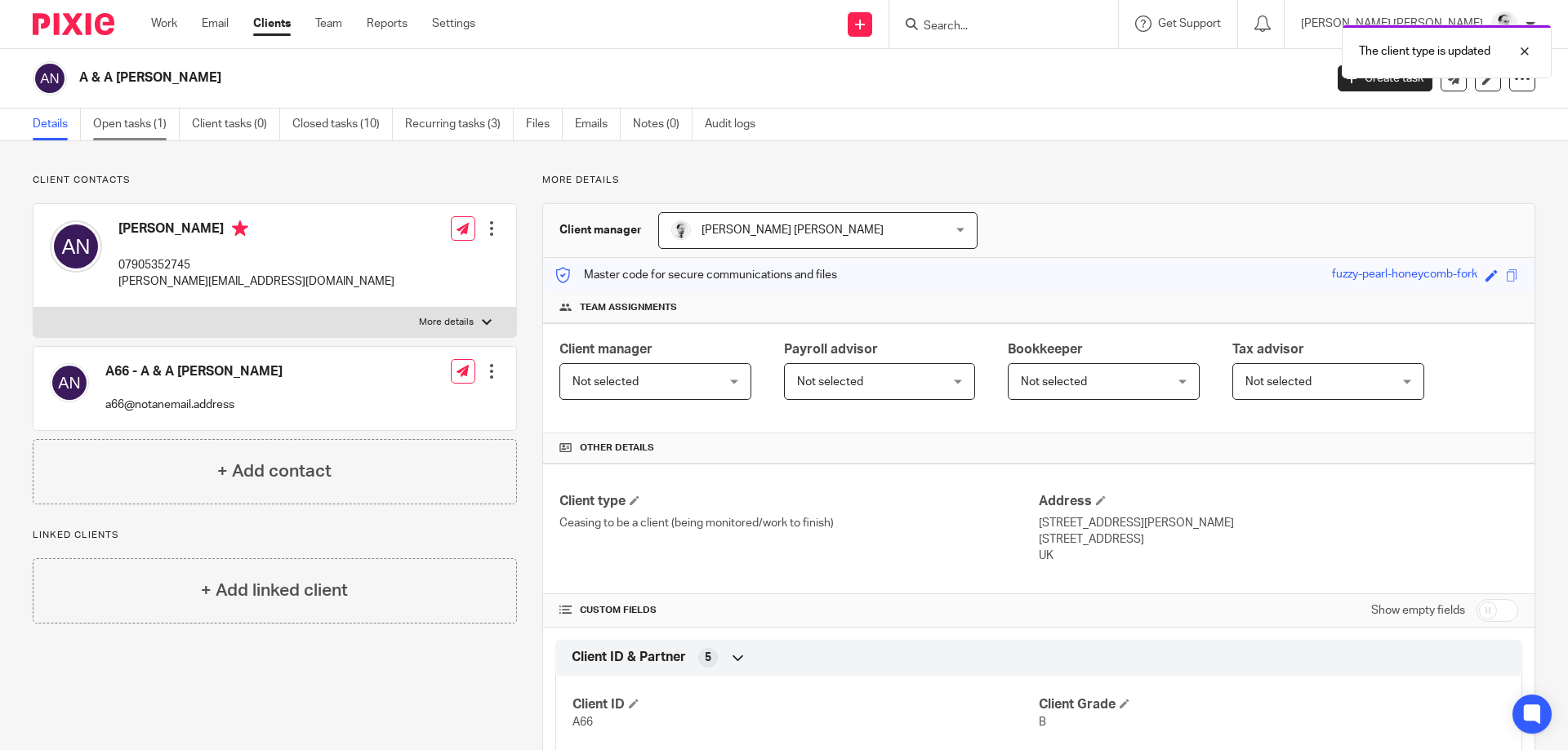
click at [153, 117] on link "Open tasks (1)" at bounding box center [136, 125] width 86 height 32
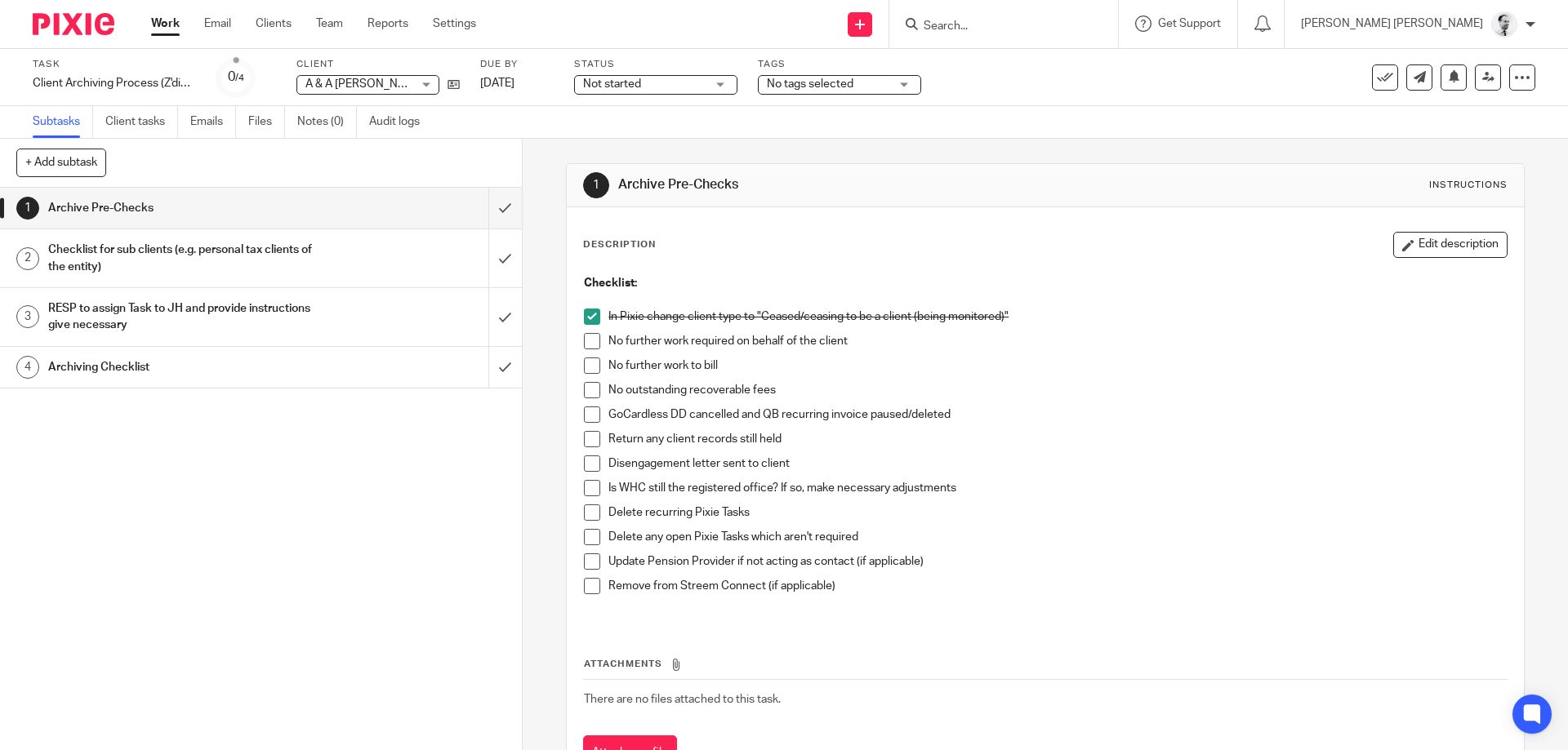
click at [595, 363] on span at bounding box center [591, 365] width 17 height 17
click at [586, 337] on span at bounding box center [591, 341] width 17 height 17
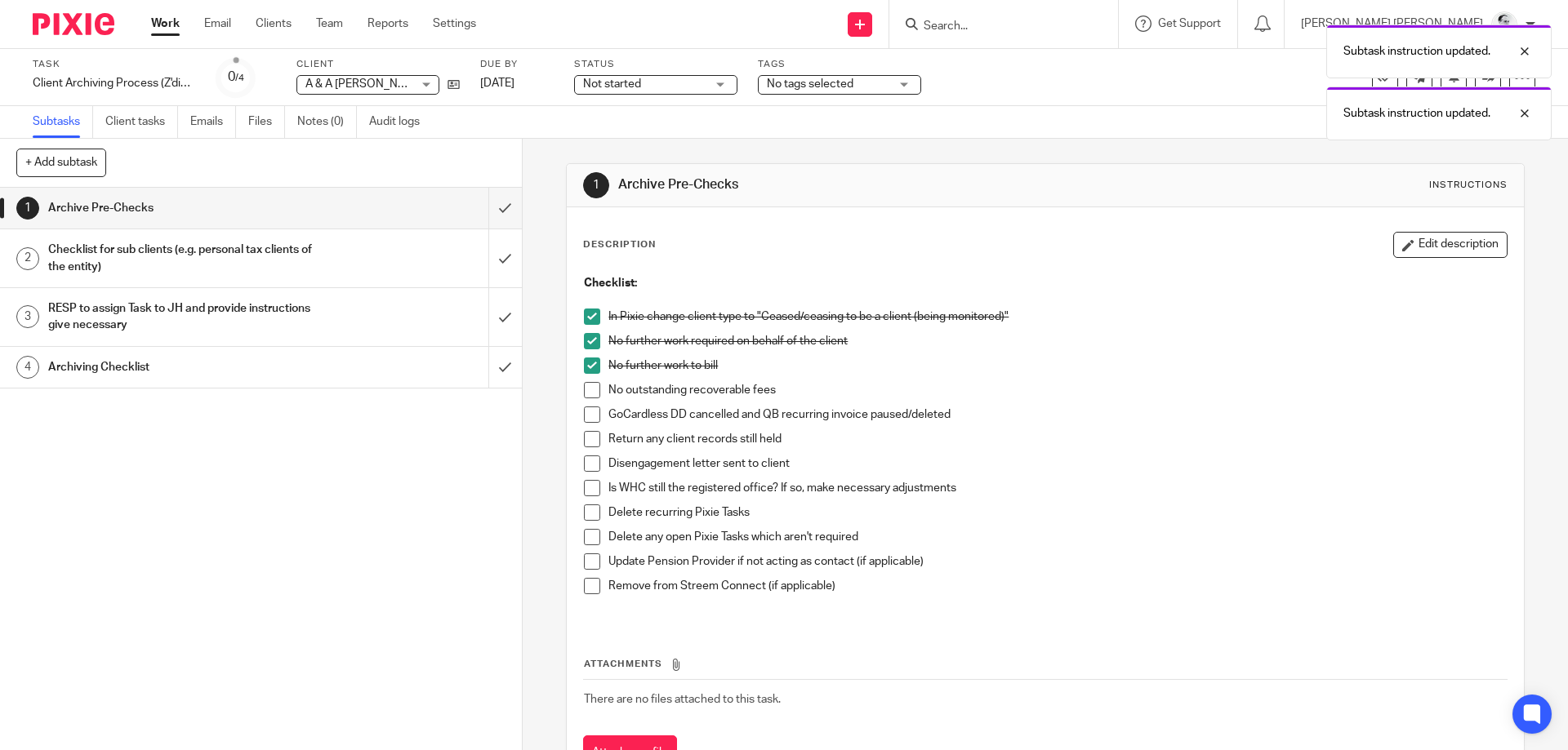
click at [593, 391] on span at bounding box center [591, 390] width 17 height 17
click at [588, 435] on span at bounding box center [591, 439] width 17 height 17
click at [590, 488] on span at bounding box center [591, 488] width 17 height 17
click at [592, 534] on span at bounding box center [591, 537] width 17 height 17
click at [590, 568] on span at bounding box center [591, 562] width 17 height 17
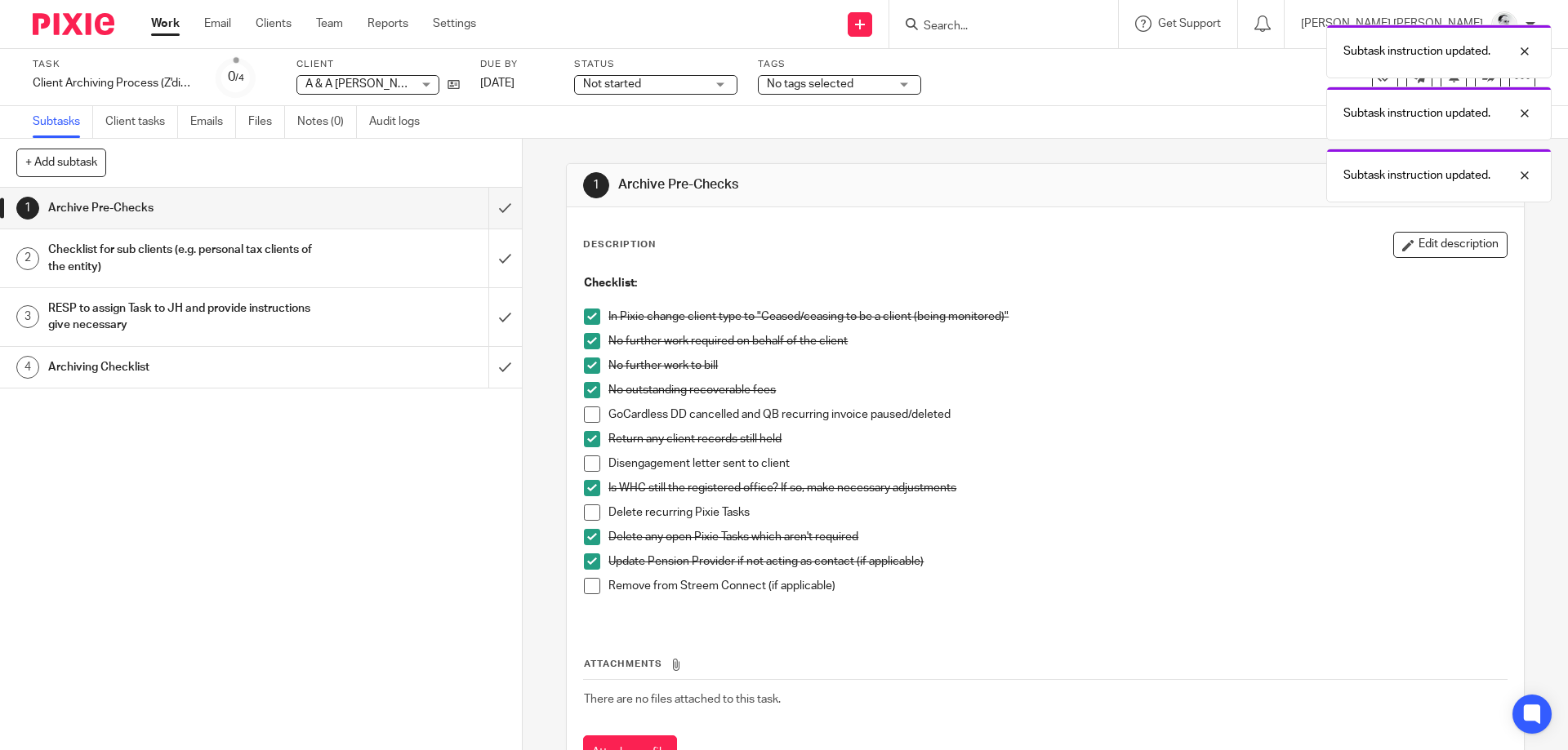
click at [590, 594] on span at bounding box center [591, 586] width 17 height 17
click at [467, 270] on div "Checklist for sub clients (e.g. personal tax clients of the entity)" at bounding box center [260, 258] width 424 height 42
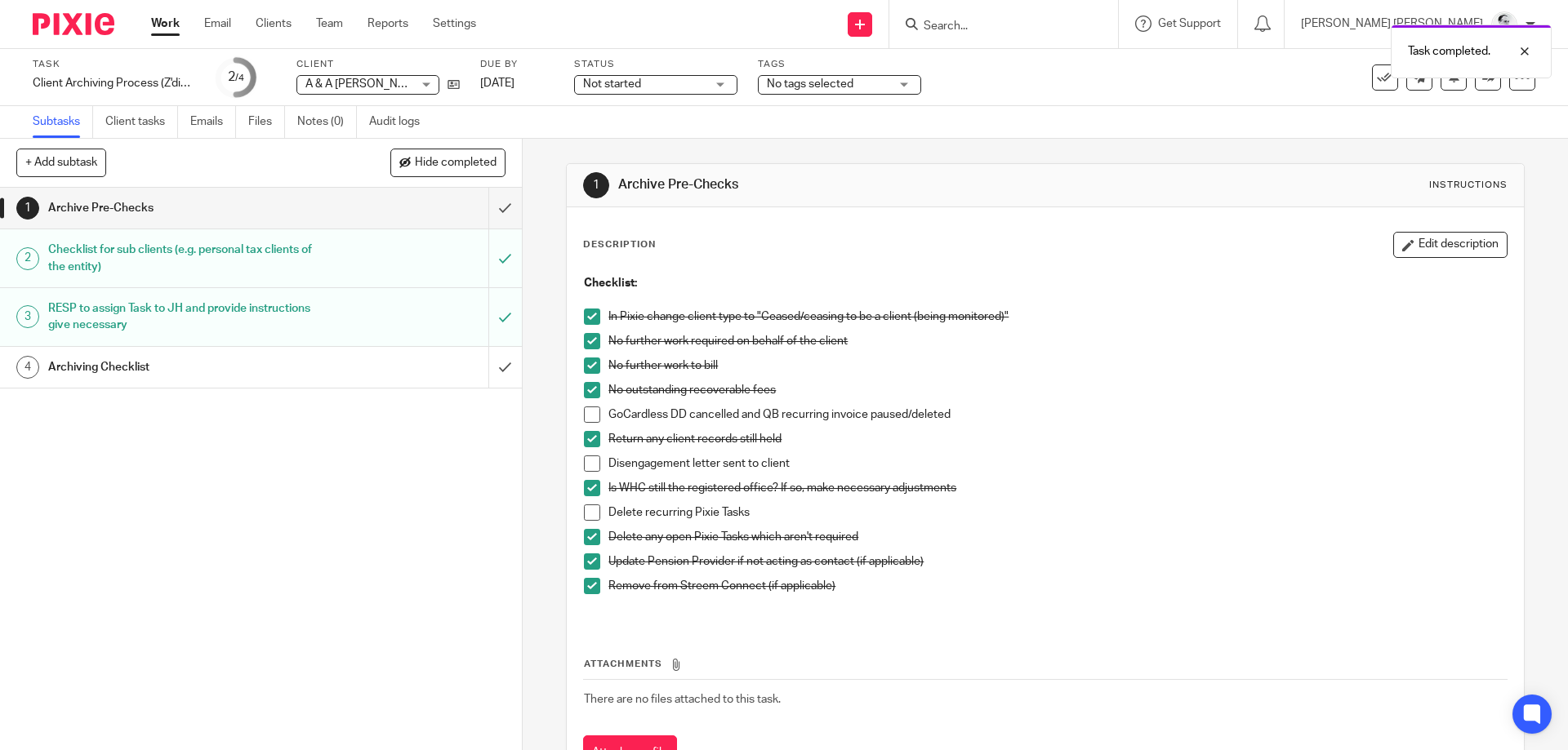
click at [157, 22] on link "Work" at bounding box center [165, 24] width 29 height 17
